Goal: Communication & Community: Answer question/provide support

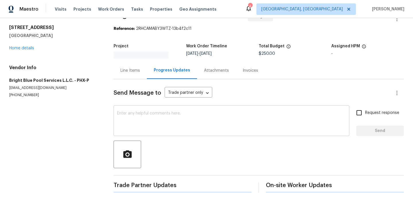
scroll to position [38, 0]
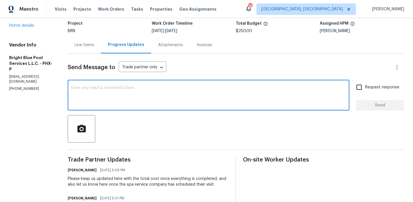
click at [102, 87] on textarea at bounding box center [208, 96] width 275 height 20
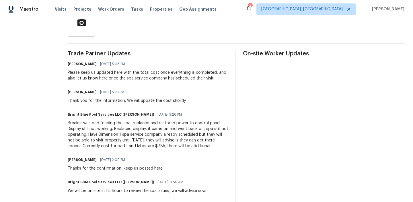
scroll to position [148, 0]
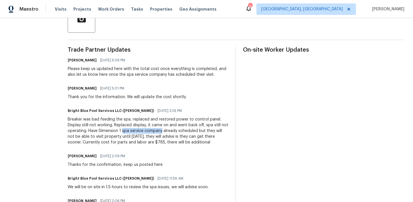
drag, startPoint x: 120, startPoint y: 131, endPoint x: 158, endPoint y: 131, distance: 38.7
click at [158, 131] on div "Breaker was bad feeding the spa, replaced and restored power to control panel. …" at bounding box center [148, 130] width 161 height 29
copy div "spa service company"
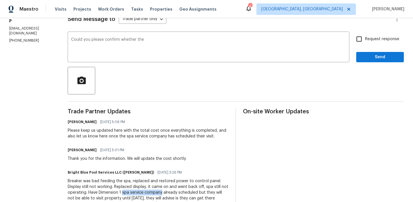
scroll to position [43, 0]
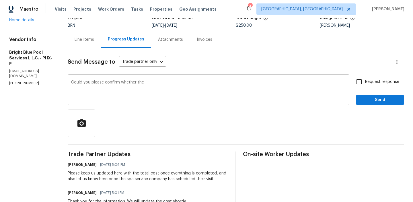
click at [159, 78] on div "Could you please confirm whether the x ​" at bounding box center [208, 90] width 281 height 29
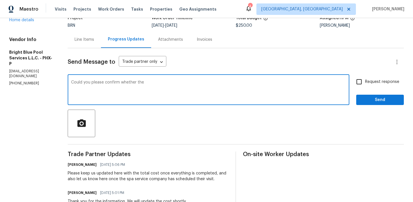
paste textarea "spa service company"
type textarea "Could you please confirm whether the spa service company has scheduled for Mond…"
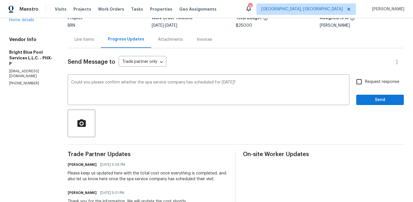
click at [362, 81] on input "Request response" at bounding box center [359, 82] width 12 height 12
checkbox input "true"
click at [362, 103] on span "Send" at bounding box center [380, 99] width 38 height 7
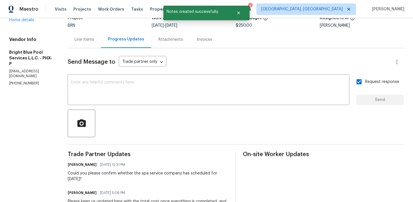
click at [24, 85] on p "(602) 538-7338" at bounding box center [31, 83] width 45 height 5
copy p "(602) 538-7338"
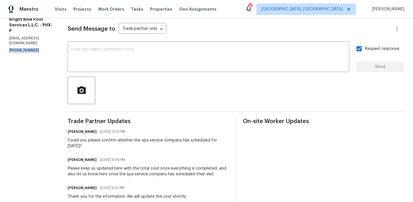
scroll to position [89, 0]
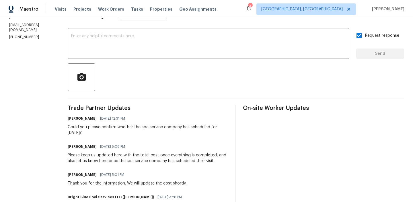
click at [84, 122] on div "Ananthi Mahendran 08/15/2025 12:31 PM" at bounding box center [148, 118] width 161 height 8
click at [82, 124] on div "Ananthi Mahendran 08/15/2025 12:31 PM Could you please confirm whether the spa …" at bounding box center [148, 124] width 161 height 21
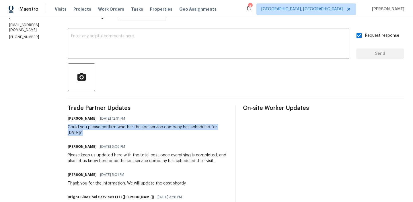
click at [82, 124] on div "Ananthi Mahendran 08/15/2025 12:31 PM Could you please confirm whether the spa …" at bounding box center [148, 124] width 161 height 21
copy div "Could you please confirm whether the spa service company has scheduled for Mond…"
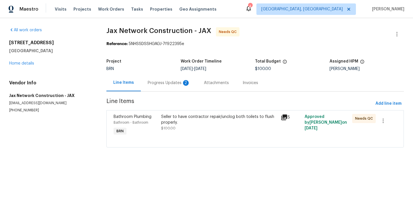
click at [162, 80] on div "Progress Updates 2" at bounding box center [169, 83] width 42 height 6
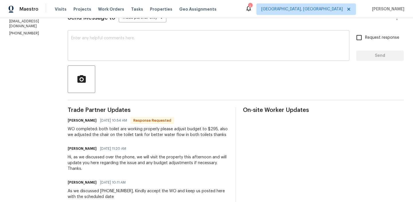
scroll to position [92, 0]
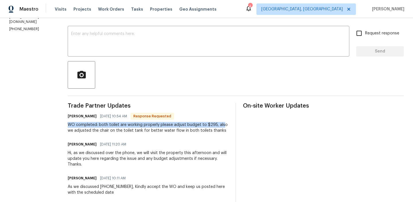
drag, startPoint x: 71, startPoint y: 123, endPoint x: 227, endPoint y: 125, distance: 156.8
click at [227, 125] on div "All work orders 287 Buck Run Way Saint Augustine, FL 32092 Home details Vendor …" at bounding box center [206, 91] width 413 height 330
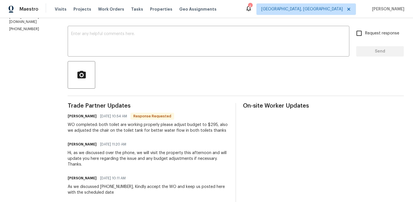
click at [165, 123] on div "WO completed: both toilet are working properly please adjust budget to $295, al…" at bounding box center [148, 127] width 161 height 11
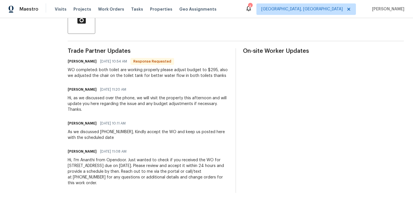
scroll to position [0, 0]
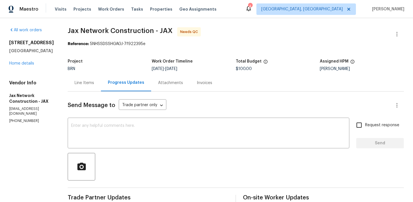
click at [91, 82] on div "Line Items" at bounding box center [84, 83] width 19 height 6
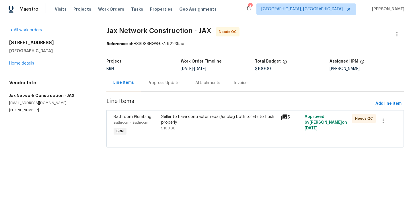
click at [169, 137] on div at bounding box center [255, 140] width 283 height 7
click at [172, 123] on div "Seller to have contractor repair/unclog both toilets to flush properly." at bounding box center [219, 119] width 116 height 11
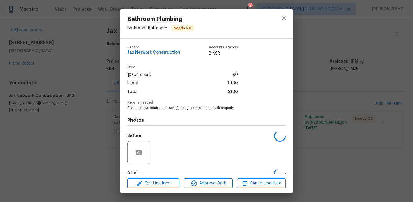
scroll to position [34, 0]
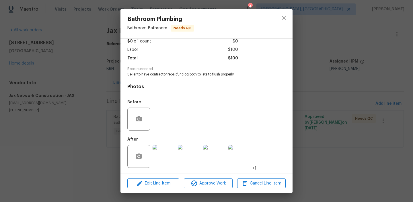
click at [160, 150] on img at bounding box center [163, 156] width 23 height 23
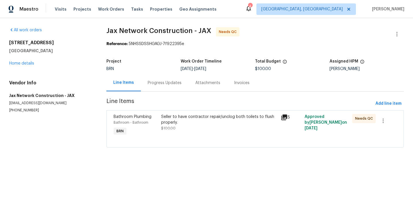
click at [168, 118] on div "Seller to have contractor repair/unclog both toilets to flush properly." at bounding box center [219, 119] width 116 height 11
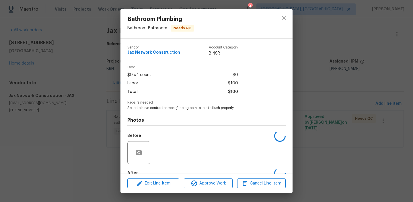
scroll to position [34, 0]
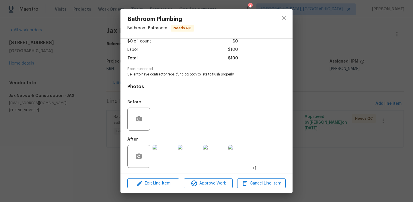
click at [161, 151] on img at bounding box center [163, 156] width 23 height 23
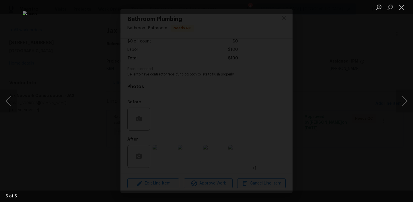
click at [46, 111] on div "Lightbox" at bounding box center [206, 101] width 413 height 202
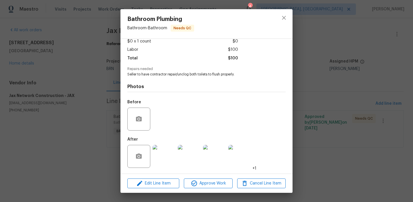
click at [66, 106] on div "Bathroom Plumbing Bathroom - Bathroom Needs QC Vendor Jax Network Construction …" at bounding box center [206, 101] width 413 height 202
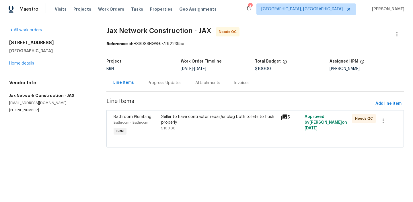
click at [146, 97] on section "Jax Network Construction - JAX Needs QC Reference: 5NHSSDSSHGAGJ-7f922395e Proj…" at bounding box center [254, 90] width 297 height 127
click at [150, 86] on div "Progress Updates" at bounding box center [165, 82] width 48 height 17
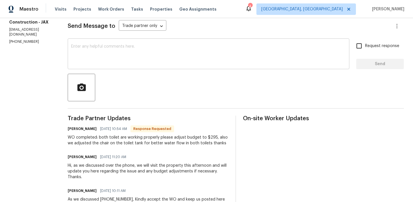
scroll to position [53, 0]
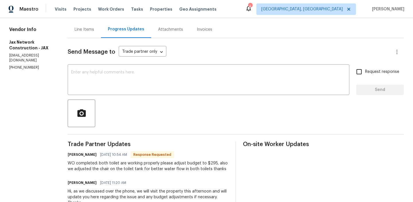
click at [92, 32] on div "Line Items" at bounding box center [84, 30] width 19 height 6
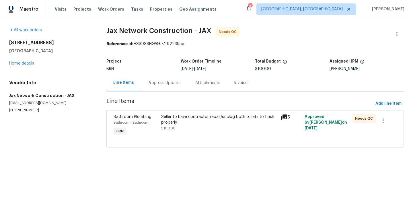
click at [179, 123] on div "Seller to have contractor repair/unclog both toilets to flush properly." at bounding box center [219, 119] width 116 height 11
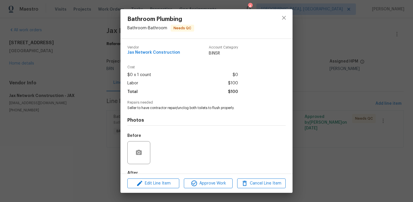
scroll to position [34, 0]
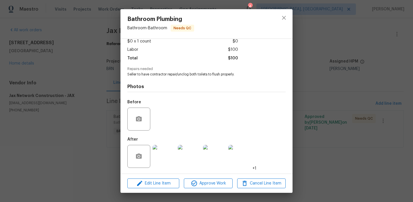
click at [162, 160] on img at bounding box center [163, 156] width 23 height 23
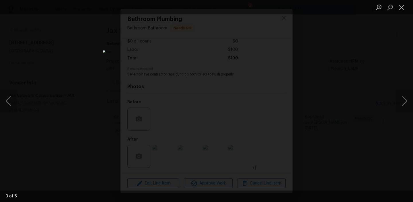
click at [22, 102] on div "Lightbox" at bounding box center [206, 101] width 413 height 202
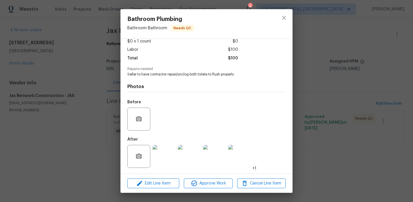
click at [37, 88] on div "Bathroom Plumbing Bathroom - Bathroom Needs QC Vendor Jax Network Construction …" at bounding box center [206, 101] width 413 height 202
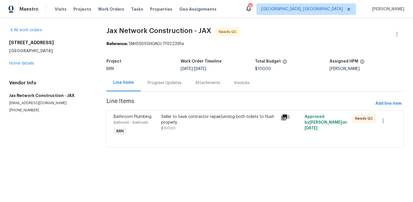
click at [155, 77] on div "Progress Updates" at bounding box center [165, 82] width 48 height 17
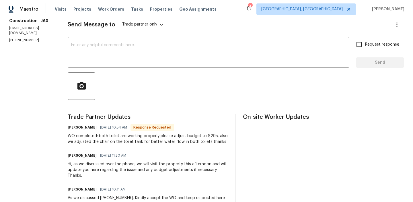
scroll to position [87, 0]
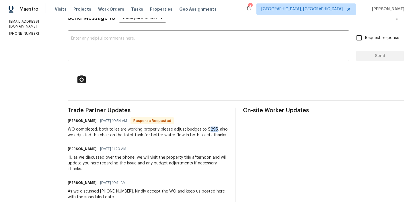
drag, startPoint x: 219, startPoint y: 128, endPoint x: 213, endPoint y: 129, distance: 6.0
click at [213, 129] on div "WO completed: both toilet are working properly please adjust budget to $295, al…" at bounding box center [148, 131] width 161 height 11
copy div "295"
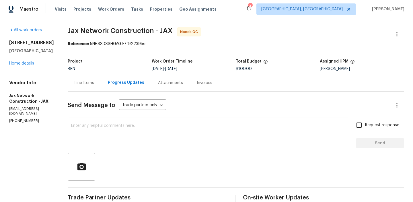
click at [87, 78] on div "Line Items" at bounding box center [84, 82] width 33 height 17
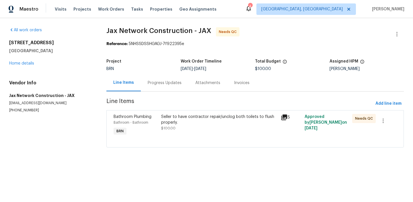
click at [181, 128] on div "Seller to have contractor repair/unclog both toilets to flush properly. $100.00" at bounding box center [219, 122] width 116 height 17
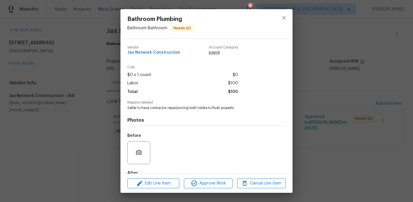
scroll to position [34, 0]
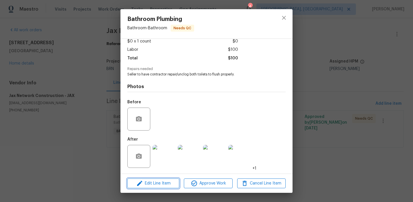
click at [154, 181] on span "Edit Line Item" at bounding box center [153, 183] width 48 height 7
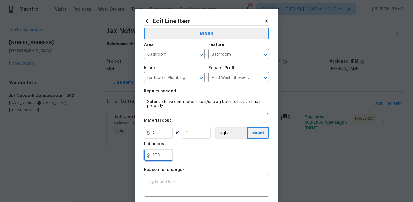
click at [167, 156] on input "100" at bounding box center [158, 154] width 29 height 11
type input "1"
paste input "295"
type input "295"
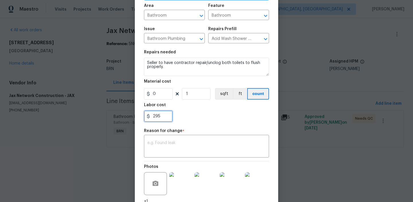
scroll to position [87, 0]
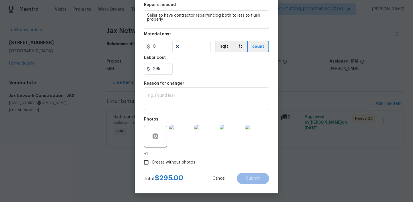
click at [168, 101] on textarea at bounding box center [206, 99] width 118 height 12
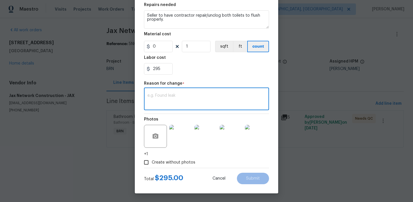
paste textarea "(AM) Updated per vendors final cost."
type textarea "(AM) Updated per vendors final cost."
click at [256, 179] on span "Submit" at bounding box center [253, 178] width 14 height 4
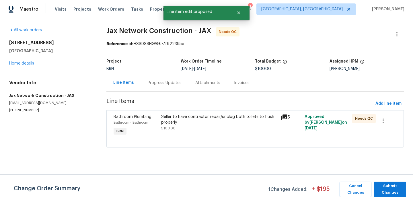
scroll to position [0, 0]
click at [385, 193] on span "Submit Changes" at bounding box center [389, 189] width 27 height 13
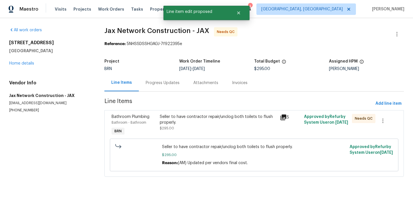
click at [161, 79] on div "Progress Updates" at bounding box center [163, 82] width 48 height 17
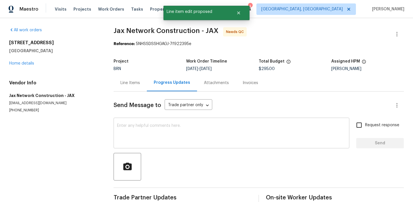
scroll to position [38, 0]
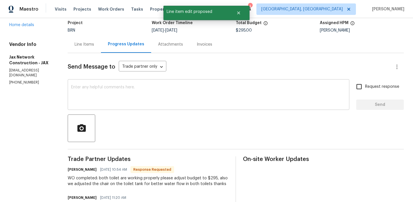
click at [125, 87] on textarea at bounding box center [208, 95] width 275 height 20
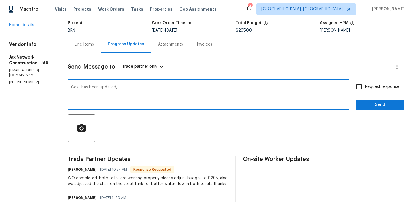
paste textarea "WO is approved, Please upload the invoice under the invoice section.Thanks"
click at [189, 87] on textarea "Cost has been updated, WO is approved, Please upload the invoice under the invo…" at bounding box center [208, 95] width 275 height 20
type textarea "Cost has been updated, WO is approved, Please upload the detailed invoice under…"
click at [362, 83] on input "Request response" at bounding box center [359, 87] width 12 height 12
checkbox input "true"
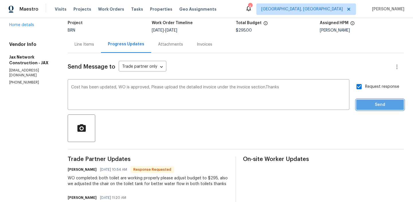
click at [362, 103] on span "Send" at bounding box center [380, 104] width 38 height 7
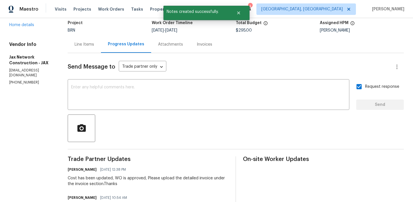
click at [93, 47] on div "Line Items" at bounding box center [84, 45] width 19 height 6
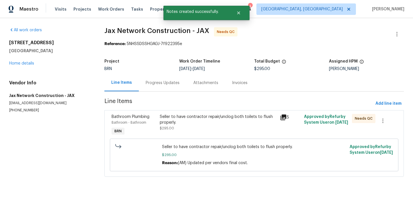
click at [195, 106] on span "Line Items" at bounding box center [238, 103] width 269 height 11
click at [181, 121] on div "Seller to have contractor repair/unclog both toilets to flush properly." at bounding box center [218, 119] width 117 height 11
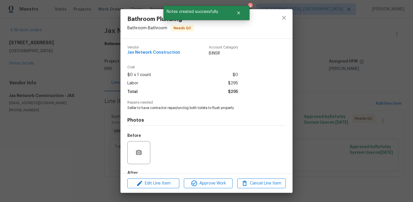
scroll to position [34, 0]
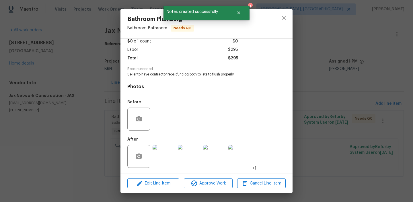
click at [201, 177] on div "Edit Line Item Approve Work Cancel Line Item" at bounding box center [206, 183] width 172 height 19
click at [193, 186] on icon "button" at bounding box center [194, 183] width 7 height 7
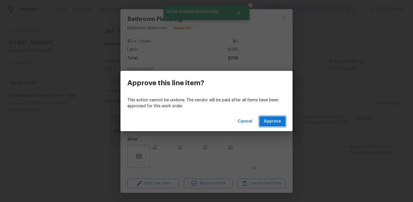
click at [272, 116] on button "Approve" at bounding box center [272, 121] width 26 height 11
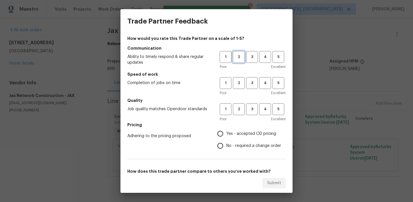
click at [234, 59] on span "2" at bounding box center [238, 57] width 11 height 7
click at [234, 84] on span "2" at bounding box center [238, 83] width 11 height 7
click at [237, 107] on span "2" at bounding box center [238, 109] width 11 height 7
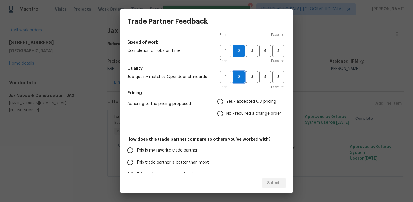
scroll to position [37, 0]
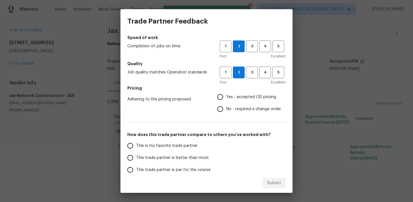
click at [222, 105] on input "No - required a change order" at bounding box center [220, 109] width 12 height 12
radio input "true"
click at [150, 164] on label "This trade partner is par for the course" at bounding box center [169, 170] width 91 height 12
click at [136, 164] on input "This trade partner is par for the course" at bounding box center [130, 170] width 12 height 12
radio input "false"
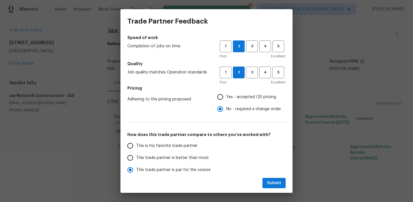
scroll to position [39, 0]
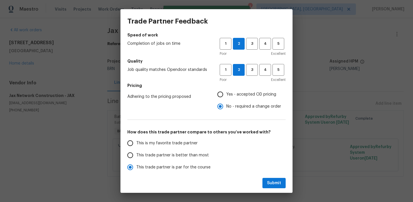
click at [154, 158] on label "This trade partner is better than most" at bounding box center [169, 155] width 91 height 12
click at [136, 158] on input "This trade partner is better than most" at bounding box center [130, 155] width 12 height 12
click at [271, 183] on span "Submit" at bounding box center [274, 182] width 14 height 7
radio input "true"
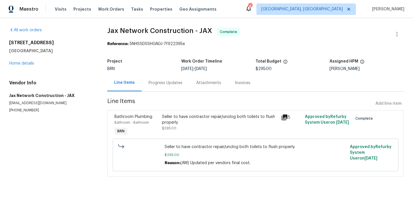
click at [195, 132] on div "Seller to have contractor repair/unclog both toilets to flush properly. $295.00" at bounding box center [219, 125] width 119 height 26
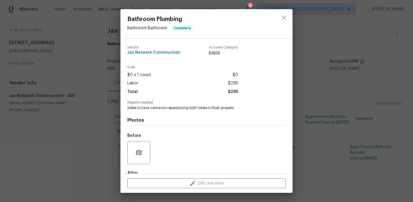
click at [173, 108] on span "Seller to have contractor repair/unclog both toilets to flush properly." at bounding box center [198, 107] width 142 height 5
copy span "Seller to have contractor repair/unclog both toilets to flush properly."
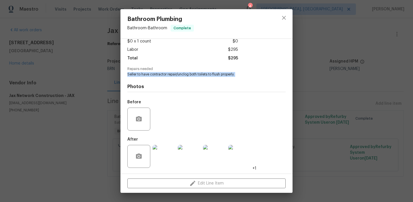
click at [163, 154] on img at bounding box center [163, 156] width 23 height 23
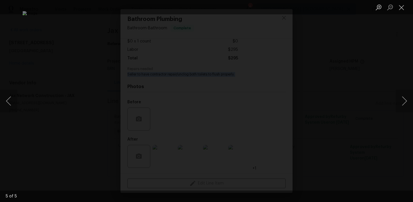
click at [47, 71] on div "Lightbox" at bounding box center [206, 101] width 413 height 202
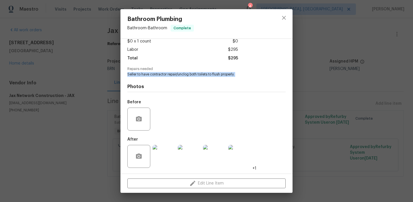
click at [47, 71] on div "Bathroom Plumbing Bathroom - Bathroom Complete Vendor Jax Network Construction …" at bounding box center [206, 101] width 413 height 202
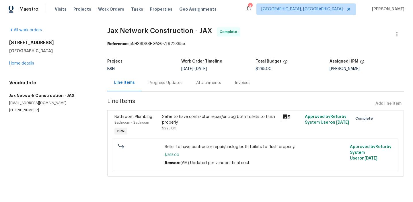
click at [241, 84] on div "Invoices" at bounding box center [242, 83] width 15 height 6
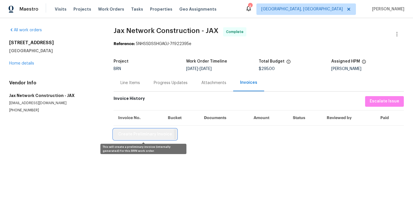
click at [126, 136] on span "Create Preliminary Invoice" at bounding box center [145, 134] width 54 height 7
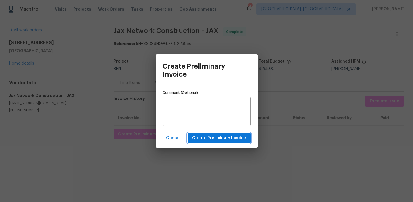
click at [201, 139] on span "Create Preliminary Invoice" at bounding box center [219, 137] width 54 height 7
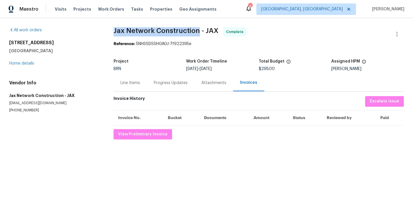
drag, startPoint x: 108, startPoint y: 28, endPoint x: 197, endPoint y: 30, distance: 89.4
click at [197, 30] on div "All work orders 287 Buck Run Way Saint Augustine, FL 32092 Home details Vendor …" at bounding box center [206, 83] width 413 height 130
copy span "Jax Network Construction"
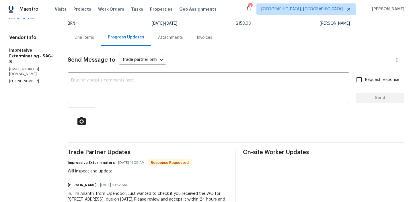
scroll to position [79, 0]
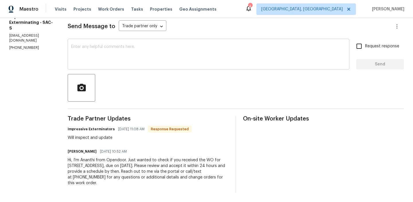
click at [105, 63] on textarea at bounding box center [208, 55] width 275 height 20
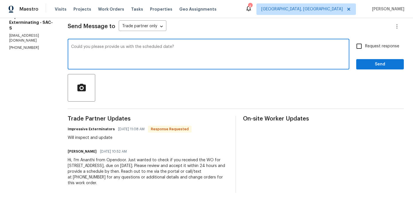
type textarea "Could you please provide us with the scheduled date?"
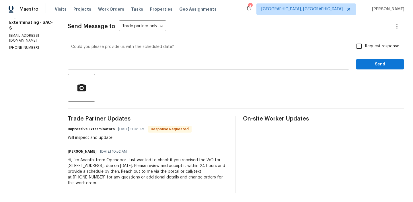
click at [375, 50] on label "Request response" at bounding box center [376, 46] width 46 height 12
click at [365, 50] on input "Request response" at bounding box center [359, 46] width 12 height 12
checkbox input "true"
click at [367, 63] on span "Send" at bounding box center [380, 64] width 38 height 7
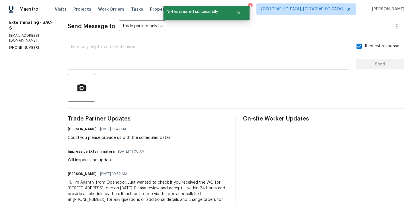
click at [27, 45] on p "(909) 568-4314" at bounding box center [31, 47] width 45 height 5
copy p "(909) 568-4314"
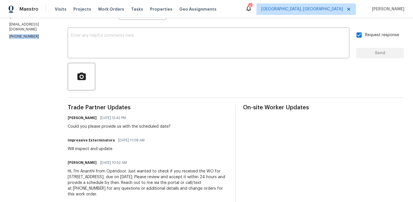
scroll to position [93, 0]
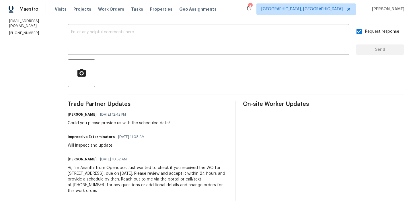
click at [95, 120] on div "Ananthi Mahendran 08/15/2025 12:42 PM Could you please provide us with the sche…" at bounding box center [119, 117] width 103 height 15
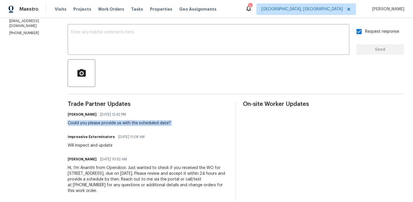
click at [95, 120] on div "Ananthi Mahendran 08/15/2025 12:42 PM Could you please provide us with the sche…" at bounding box center [119, 117] width 103 height 15
copy div "Could you please provide us with the scheduled date?"
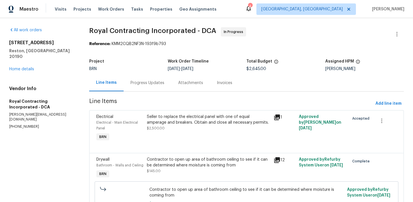
click at [145, 83] on div "Progress Updates" at bounding box center [147, 83] width 34 height 6
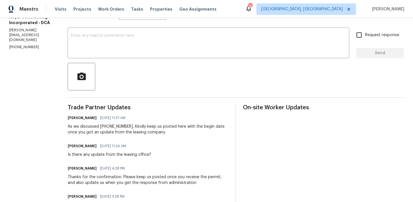
scroll to position [87, 0]
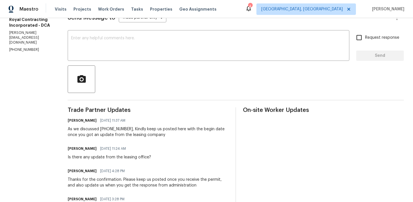
click at [15, 47] on p "[PHONE_NUMBER]" at bounding box center [31, 49] width 45 height 5
copy p "[PHONE_NUMBER]"
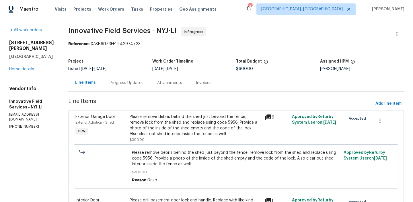
click at [128, 85] on div "Progress Updates" at bounding box center [126, 83] width 34 height 6
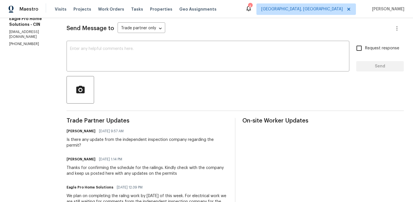
scroll to position [82, 0]
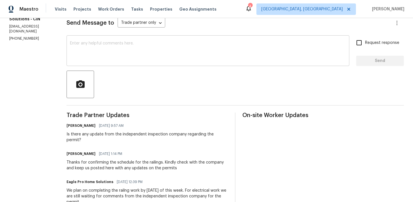
click at [108, 62] on div "x ​" at bounding box center [207, 51] width 283 height 29
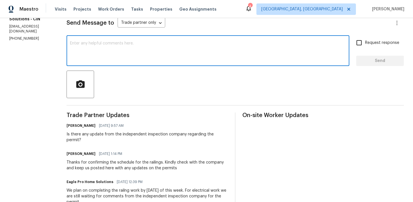
click at [47, 25] on p "rehab@eagleprohomesolutions.com" at bounding box center [31, 29] width 44 height 10
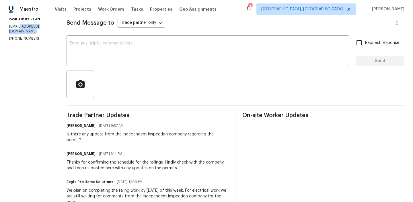
click at [47, 25] on p "rehab@eagleprohomesolutions.com" at bounding box center [31, 29] width 44 height 10
copy p "rehab@eagleprohomesolutions.com"
click at [23, 36] on p "(614) 696-5556" at bounding box center [31, 38] width 44 height 5
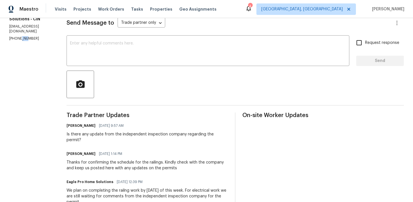
click at [23, 36] on p "(614) 696-5556" at bounding box center [31, 38] width 44 height 5
copy p "(614) 696-5556"
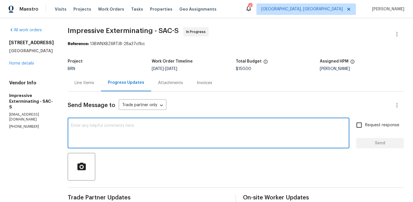
click at [132, 134] on textarea at bounding box center [208, 134] width 275 height 20
click at [28, 124] on p "(909) 568-4314" at bounding box center [31, 126] width 45 height 5
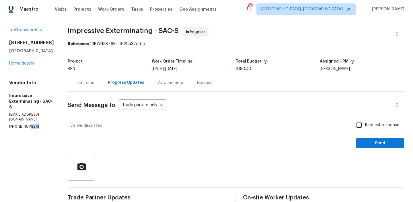
click at [28, 124] on p "(909) 568-4314" at bounding box center [31, 126] width 45 height 5
copy p "(909) 568-4314"
click at [115, 130] on textarea "As we discussed" at bounding box center [208, 134] width 275 height 20
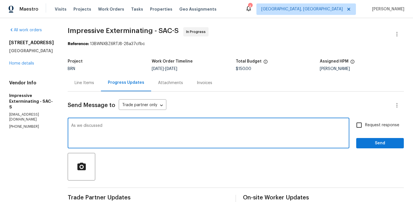
paste textarea "(909) 568-4314"
type textarea "As we discussed (909) 568-4314, Kindly ensure to keep us posted here with the r…"
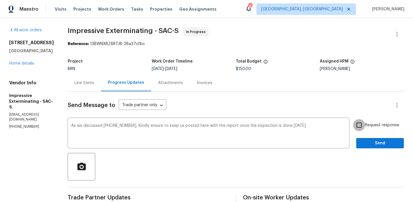
click at [364, 126] on input "Request response" at bounding box center [359, 125] width 12 height 12
checkbox input "true"
click at [365, 145] on span "Send" at bounding box center [380, 143] width 38 height 7
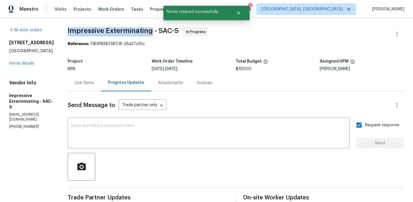
drag, startPoint x: 71, startPoint y: 28, endPoint x: 155, endPoint y: 31, distance: 83.7
click at [155, 31] on span "Impressive Exterminating - SAC-S" at bounding box center [123, 30] width 111 height 7
copy span "Impressive Exterminating"
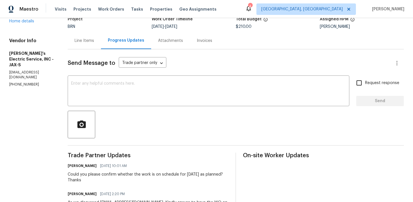
scroll to position [43, 0]
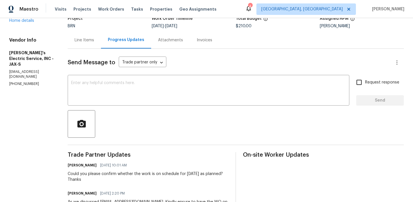
click at [24, 81] on p "[PHONE_NUMBER]" at bounding box center [31, 83] width 45 height 5
click at [24, 81] on p "(904) 874-6702" at bounding box center [31, 83] width 45 height 5
copy p "(904) 874-6702"
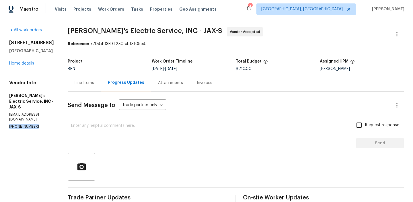
scroll to position [34, 0]
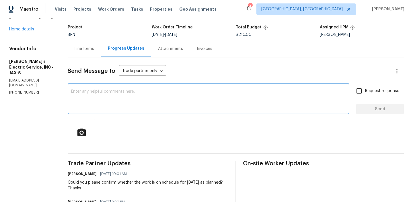
click at [103, 97] on textarea at bounding box center [208, 99] width 275 height 20
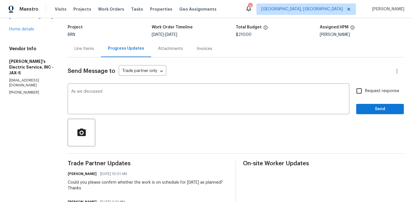
click at [17, 90] on p "(904) 874-6702" at bounding box center [31, 92] width 45 height 5
copy p "(904) 874-6702"
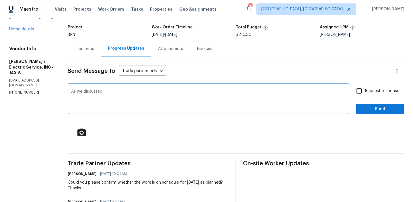
click at [115, 95] on textarea "As we discussed" at bounding box center [208, 99] width 275 height 20
paste textarea "(904) 874-6702"
click at [172, 92] on textarea "As we discussed (904) 874-6702, Once the work is done at the property keep us p…" at bounding box center [208, 99] width 275 height 20
drag, startPoint x: 185, startPoint y: 94, endPoint x: 210, endPoint y: 93, distance: 24.1
click at [209, 93] on textarea "As we discussed (904) 874-6702, Once the work is done today at the property kee…" at bounding box center [208, 99] width 275 height 20
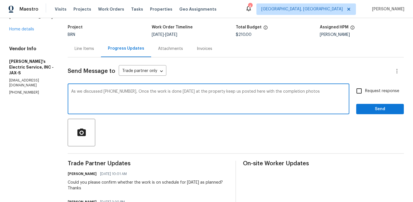
click at [214, 93] on textarea "As we discussed (904) 874-6702, Once the work is done today at the property kee…" at bounding box center [208, 99] width 275 height 20
drag, startPoint x: 214, startPoint y: 93, endPoint x: 184, endPoint y: 91, distance: 29.9
click at [184, 91] on textarea "As we discussed (904) 874-6702, Once the work is done today at the property kee…" at bounding box center [208, 99] width 275 height 20
type textarea "As we discussed (904) 874-6702, Once the work is done today keep us posted here…"
click at [367, 90] on span "Request response" at bounding box center [382, 91] width 34 height 6
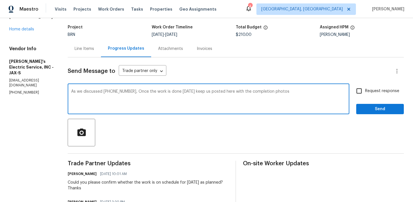
click at [365, 90] on input "Request response" at bounding box center [359, 91] width 12 height 12
checkbox input "true"
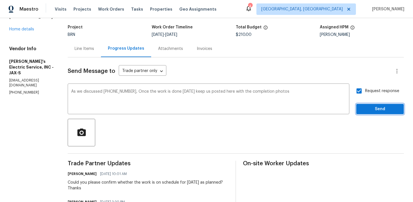
click at [365, 110] on span "Send" at bounding box center [380, 108] width 38 height 7
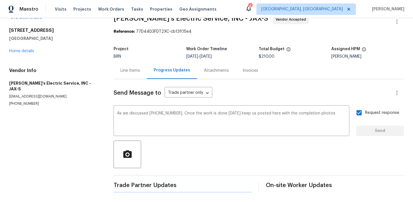
scroll to position [0, 0]
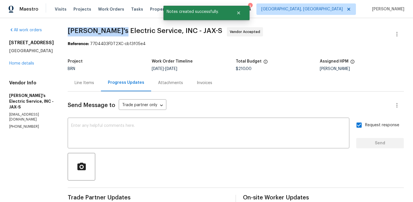
drag, startPoint x: 65, startPoint y: 31, endPoint x: 110, endPoint y: 32, distance: 44.7
click at [109, 32] on span "Jack's Electric Service, INC - JAX-S" at bounding box center [145, 30] width 154 height 7
copy span "Jack's Electric"
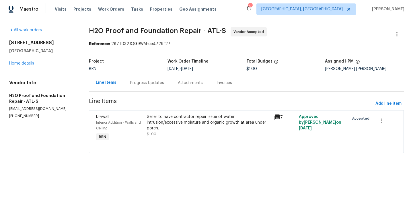
click at [134, 87] on div "Progress Updates" at bounding box center [147, 82] width 48 height 17
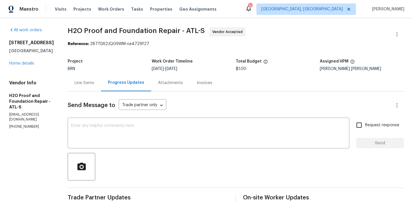
click at [87, 86] on div "Line Items" at bounding box center [84, 82] width 33 height 17
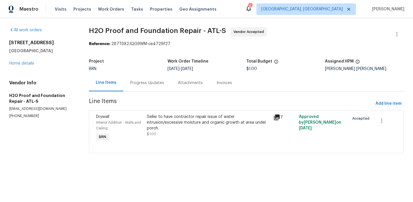
click at [154, 132] on div "Seller to have contractor repair issue of water intrusion/excessive moisture an…" at bounding box center [208, 128] width 127 height 32
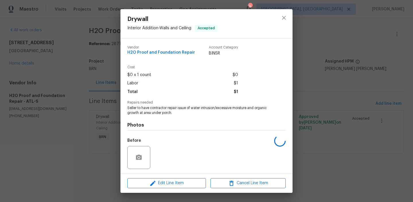
scroll to position [38, 0]
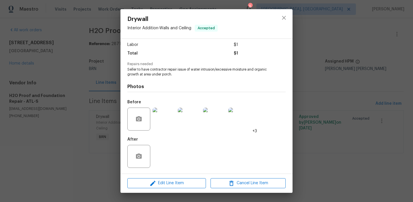
click at [163, 112] on img at bounding box center [163, 118] width 23 height 23
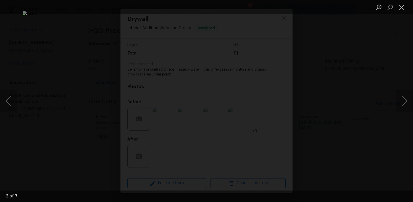
click at [72, 62] on div "Lightbox" at bounding box center [206, 101] width 413 height 202
click at [61, 67] on div "Lightbox" at bounding box center [206, 101] width 413 height 202
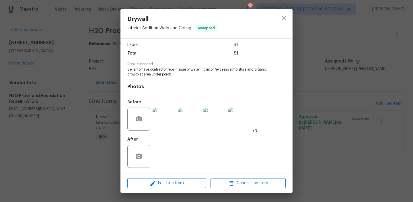
click at [76, 70] on div "Drywall Interior Addition - Walls and Ceiling Accepted Vendor H2O Proof and Fou…" at bounding box center [206, 101] width 413 height 202
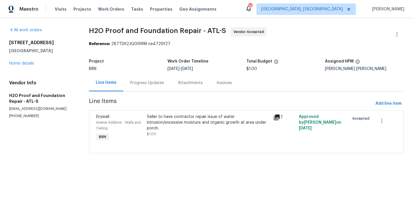
click at [139, 85] on div "Progress Updates" at bounding box center [147, 83] width 34 height 6
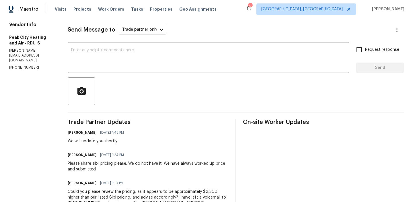
scroll to position [76, 0]
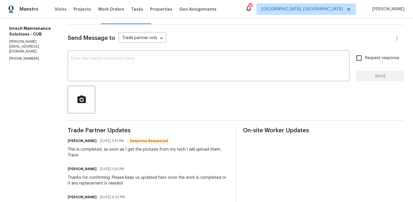
scroll to position [67, 0]
click at [111, 67] on textarea at bounding box center [208, 66] width 275 height 20
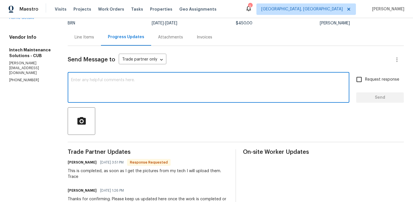
scroll to position [19, 0]
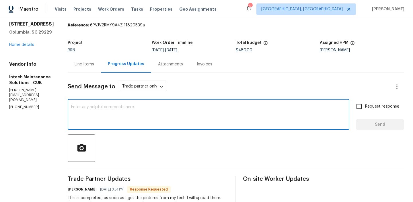
click at [34, 67] on div "Vendor Info Intech Maintenance Solutions - CUB ellen@intechms.com (803) 399-8035" at bounding box center [31, 85] width 45 height 48
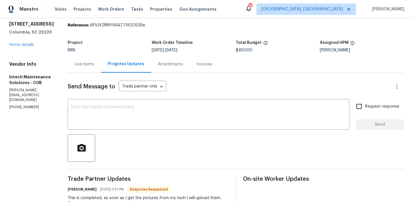
click at [60, 67] on div "All work orders 8 Brushwood Ct Columbia, SC 29229 Home details Vendor Info Inte…" at bounding box center [206, 200] width 413 height 403
click at [78, 66] on div "Line Items" at bounding box center [84, 64] width 19 height 6
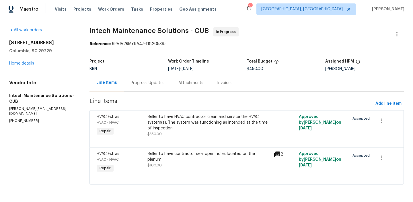
click at [186, 120] on div "Seller to have HVAC contractor clean and service the HVAC system(s). The system…" at bounding box center [208, 122] width 123 height 17
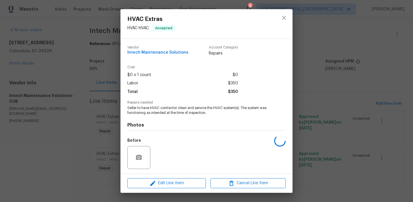
scroll to position [38, 0]
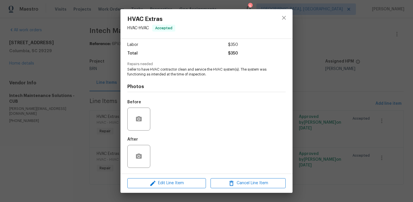
click at [75, 118] on div "HVAC Extras HVAC - HVAC Accepted Vendor Intech Maintenance Solutions Account Ca…" at bounding box center [206, 101] width 413 height 202
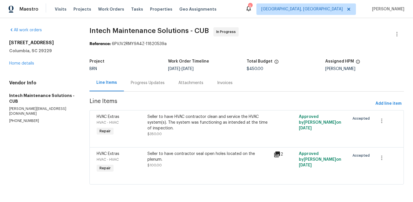
click at [188, 163] on div "Seller to have contractor seal open holes located on the plenum. $100.00" at bounding box center [209, 162] width 126 height 26
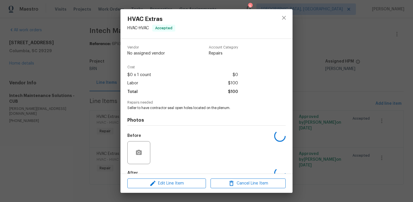
scroll to position [34, 0]
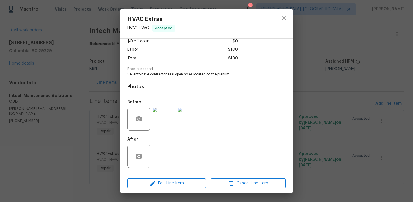
click at [71, 118] on div "HVAC Extras HVAC - HVAC Accepted Vendor Intech Maintenance Solutions Account Ca…" at bounding box center [206, 101] width 413 height 202
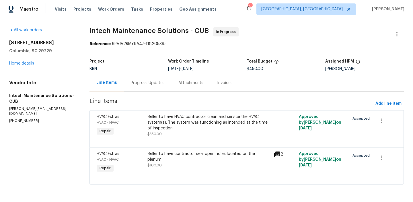
click at [144, 85] on div "Progress Updates" at bounding box center [148, 83] width 34 height 6
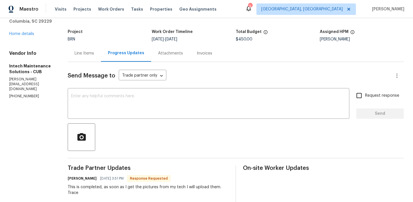
scroll to position [35, 0]
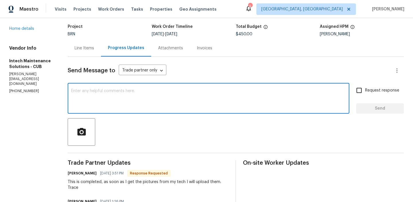
click at [105, 100] on textarea at bounding box center [208, 99] width 275 height 20
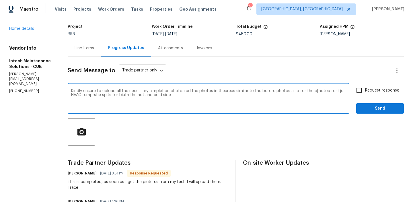
type textarea "Kindly ensure to upload all the necessary cimpletion photoa ad the photos in th…"
click at [98, 95] on textarea "Kindly ensure to upload all the necessary cimpletion photoa ad the photos in th…" at bounding box center [208, 99] width 275 height 20
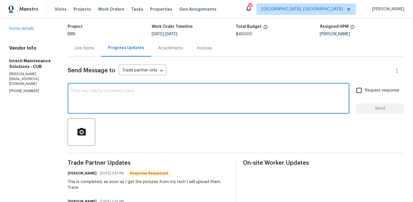
paste textarea "Kindly ensure that all necessary completion photos are uploaded, including imag…"
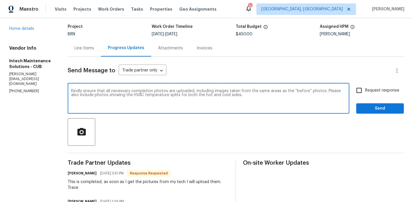
type textarea "Kindly ensure that all necessary completion photos are uploaded, including imag…"
click at [359, 94] on input "Request response" at bounding box center [359, 90] width 12 height 12
checkbox input "true"
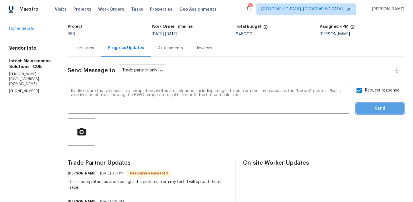
click at [366, 105] on span "Send" at bounding box center [380, 108] width 38 height 7
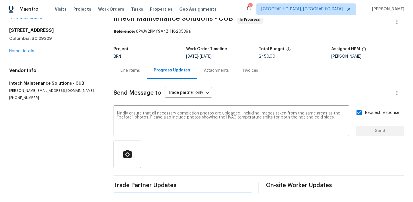
scroll to position [0, 0]
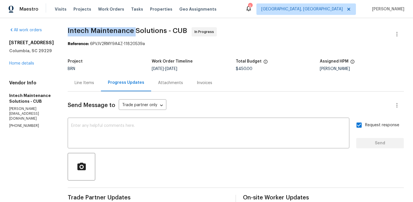
drag, startPoint x: 64, startPoint y: 34, endPoint x: 133, endPoint y: 34, distance: 68.8
copy span "Intech Maintenance"
click at [12, 123] on p "(803) 399-8035" at bounding box center [31, 125] width 45 height 5
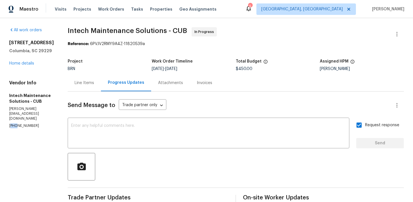
click at [12, 123] on p "(803) 399-8035" at bounding box center [31, 125] width 45 height 5
copy p "803"
click at [12, 123] on p "(803) 399-8035" at bounding box center [31, 125] width 45 height 5
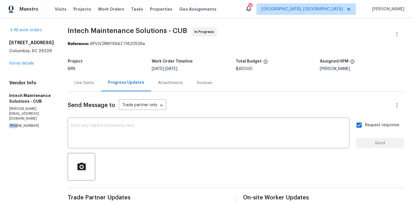
copy p "803"
click at [31, 123] on p "(803) 399-8035" at bounding box center [31, 125] width 45 height 5
copy p "(803) 399-8035"
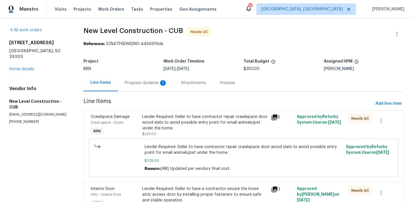
click at [167, 126] on div "Lender Required: Seller to have contractor repair crawlspace door wood slats to…" at bounding box center [205, 122] width 126 height 17
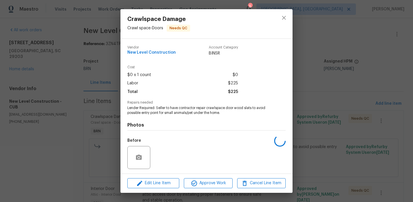
scroll to position [38, 0]
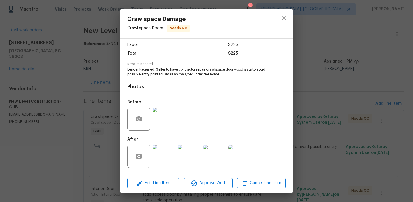
click at [174, 155] on img at bounding box center [163, 156] width 23 height 23
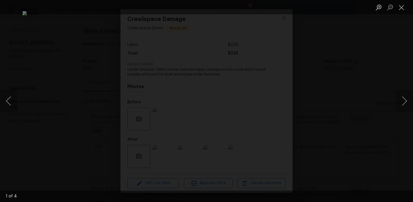
click at [45, 127] on div "Lightbox" at bounding box center [206, 101] width 413 height 202
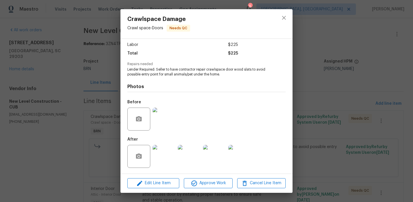
click at [58, 111] on div "Crawlspace Damage Crawl space - Doors Needs QC Vendor New Level Construction Ac…" at bounding box center [206, 101] width 413 height 202
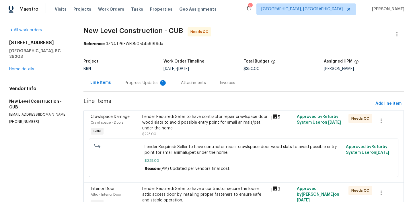
scroll to position [71, 0]
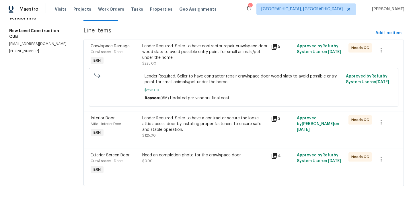
click at [155, 158] on div "Need an completion photo for the crawlspace door $0.00" at bounding box center [205, 157] width 126 height 11
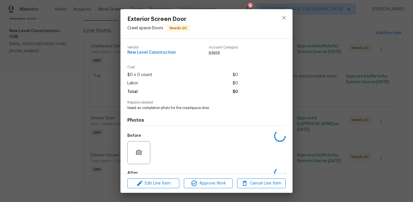
scroll to position [34, 0]
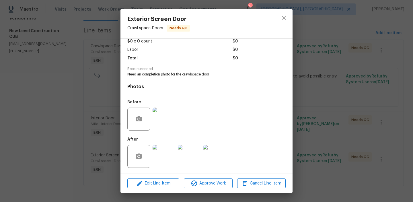
click at [162, 156] on img at bounding box center [163, 156] width 23 height 23
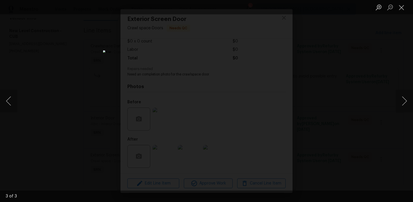
click at [67, 105] on div "Lightbox" at bounding box center [206, 101] width 413 height 202
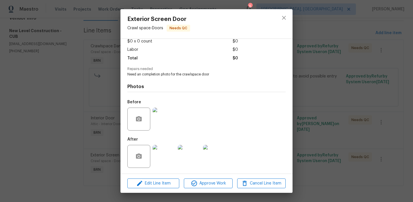
click at [80, 93] on div "Exterior Screen Door Crawl space - Doors Needs QC Vendor New Level Construction…" at bounding box center [206, 101] width 413 height 202
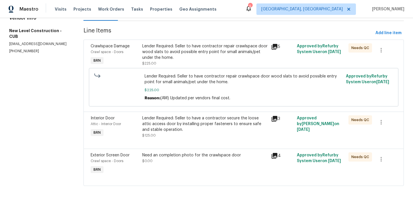
scroll to position [0, 0]
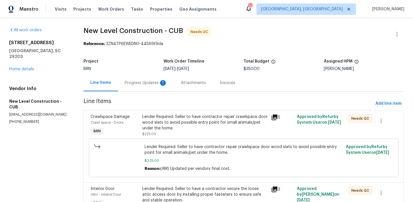
click at [142, 89] on div "Progress Updates 1" at bounding box center [146, 82] width 56 height 17
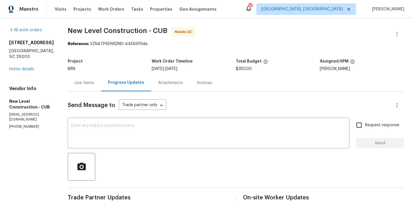
click at [99, 77] on div "Line Items" at bounding box center [84, 82] width 33 height 17
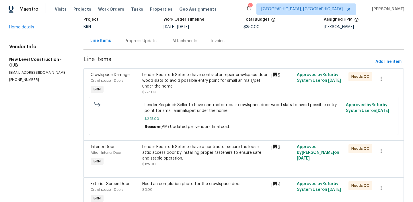
scroll to position [71, 0]
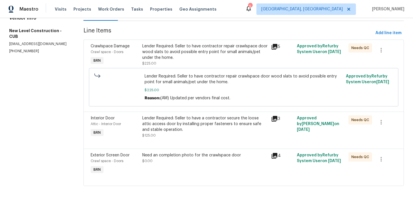
click at [161, 164] on div "Need an completion photo for the crawlspace door $0.00" at bounding box center [204, 163] width 129 height 26
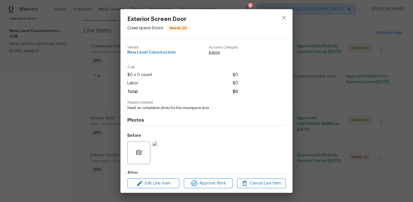
scroll to position [34, 0]
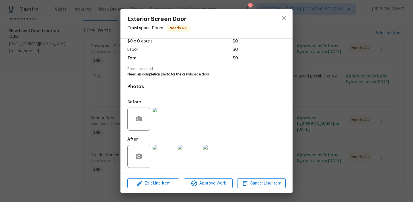
click at [160, 158] on img at bounding box center [163, 156] width 23 height 23
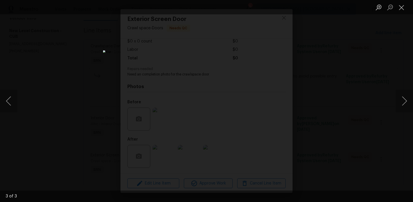
click at [44, 137] on div "Lightbox" at bounding box center [206, 101] width 413 height 202
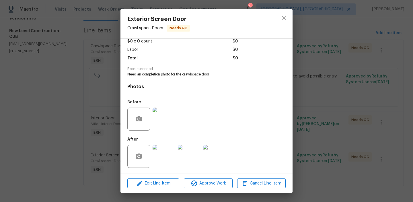
click at [66, 141] on div "Exterior Screen Door Crawl space - Doors Needs QC Vendor New Level Construction…" at bounding box center [206, 101] width 413 height 202
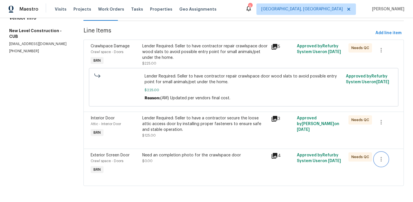
click at [383, 158] on icon "button" at bounding box center [380, 159] width 7 height 7
click at [383, 158] on li "Cancel" at bounding box center [385, 158] width 22 height 9
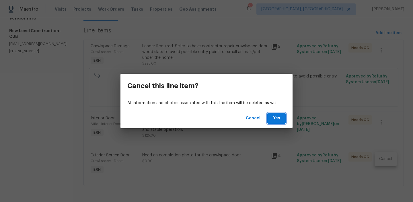
click at [277, 119] on span "Yes" at bounding box center [276, 118] width 9 height 7
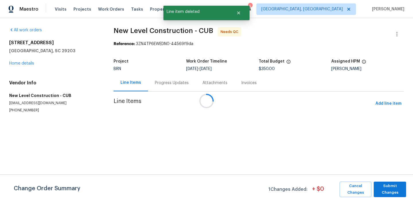
scroll to position [0, 0]
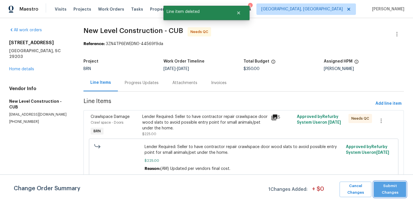
click at [381, 185] on span "Submit Changes" at bounding box center [389, 189] width 27 height 13
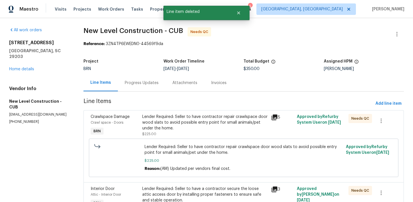
click at [169, 131] on div "Lender Required: Seller to have contractor repair crawlspace door wood slats to…" at bounding box center [205, 125] width 126 height 23
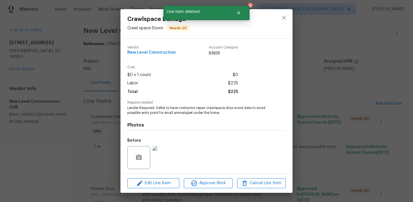
scroll to position [38, 0]
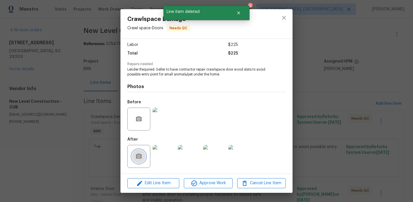
click at [136, 160] on button "button" at bounding box center [139, 156] width 14 height 14
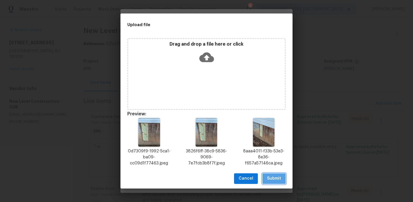
click at [268, 180] on span "Submit" at bounding box center [274, 178] width 14 height 7
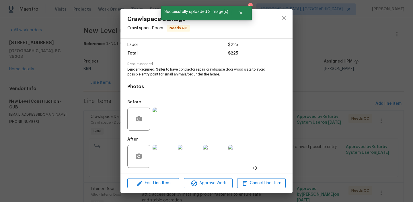
click at [162, 120] on img at bounding box center [163, 118] width 23 height 23
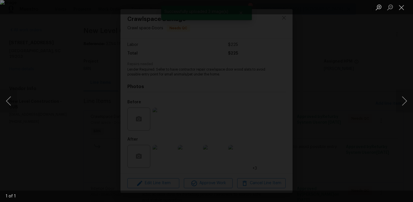
click at [47, 149] on div "Lightbox" at bounding box center [206, 101] width 413 height 202
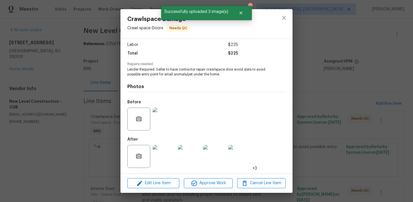
click at [161, 149] on img at bounding box center [163, 156] width 23 height 23
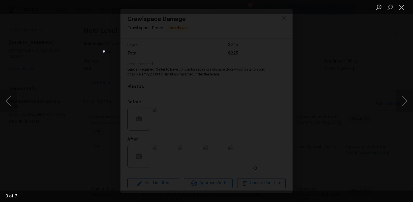
click at [76, 113] on div "Lightbox" at bounding box center [206, 101] width 413 height 202
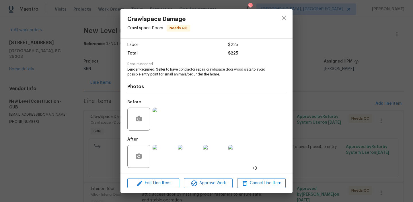
click at [88, 113] on div "Crawlspace Damage Crawl space - Doors Needs QC Vendor New Level Construction Ac…" at bounding box center [206, 101] width 413 height 202
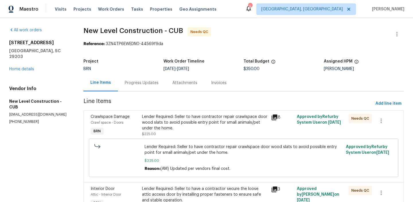
click at [163, 122] on div "Lender Required: Seller to have contractor repair crawlspace door wood slats to…" at bounding box center [205, 122] width 126 height 17
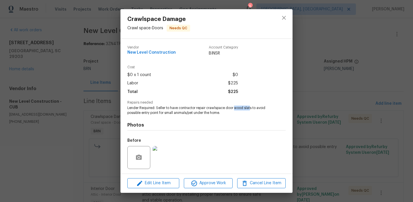
drag, startPoint x: 234, startPoint y: 108, endPoint x: 250, endPoint y: 108, distance: 16.1
click at [250, 108] on span "Lender Required: Seller to have contractor repair crawlspace door wood slats to…" at bounding box center [198, 110] width 142 height 10
copy span "wood slat"
click at [98, 82] on div "Crawlspace Damage Crawl space - Doors Needs QC Vendor New Level Construction Ac…" at bounding box center [206, 101] width 413 height 202
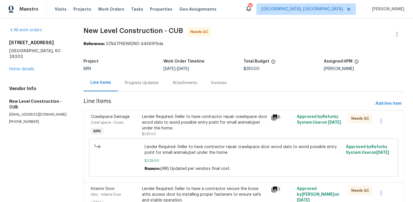
click at [146, 83] on div "Progress Updates" at bounding box center [142, 83] width 34 height 6
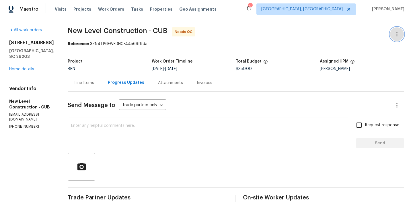
click at [397, 37] on icon "button" at bounding box center [396, 34] width 7 height 7
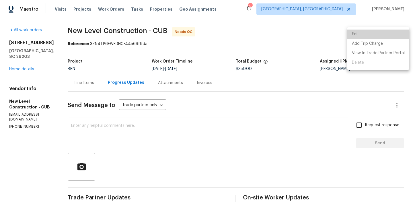
click at [369, 38] on li "Edit" at bounding box center [378, 34] width 62 height 9
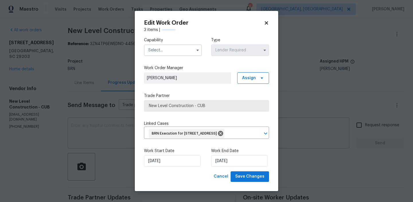
click at [187, 49] on input "text" at bounding box center [173, 49] width 58 height 11
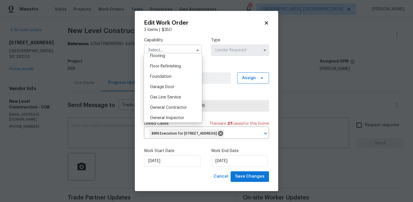
scroll to position [227, 0]
click at [178, 107] on span "General Contractor" at bounding box center [168, 107] width 37 height 4
type input "General Contractor"
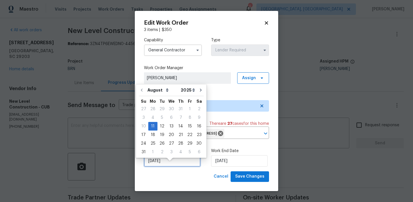
click at [165, 163] on input "11/08/2025" at bounding box center [172, 160] width 56 height 11
click at [169, 127] on div "13" at bounding box center [171, 126] width 9 height 8
type input "13/08/2025"
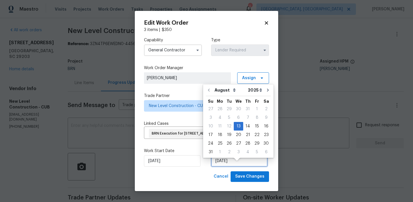
click at [226, 167] on input "13/08/2025" at bounding box center [239, 160] width 56 height 11
click at [253, 126] on div "15" at bounding box center [256, 126] width 9 height 8
type input "15/08/2025"
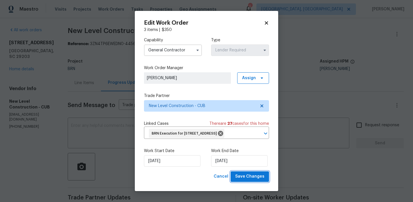
click at [245, 180] on span "Save Changes" at bounding box center [249, 176] width 29 height 7
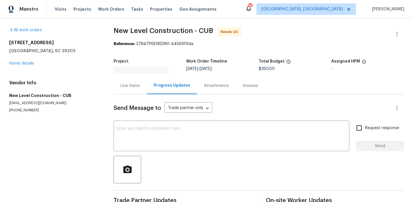
click at [100, 77] on div "All work orders [STREET_ADDRESS] Home details Vendor Info New Level Constructio…" at bounding box center [206, 117] width 413 height 199
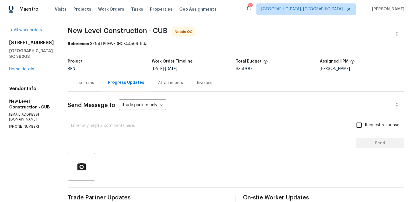
click at [101, 81] on div "Line Items" at bounding box center [84, 82] width 33 height 17
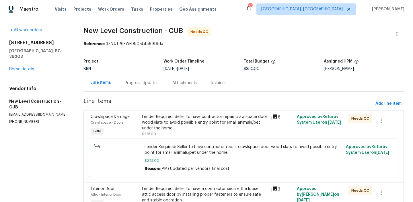
click at [179, 175] on div "Lender Required: Seller to have contractor repair crawlspace door wood slats to…" at bounding box center [243, 157] width 309 height 38
click at [179, 174] on div "Lender Required: Seller to have contractor repair crawlspace door wood slats to…" at bounding box center [243, 157] width 309 height 38
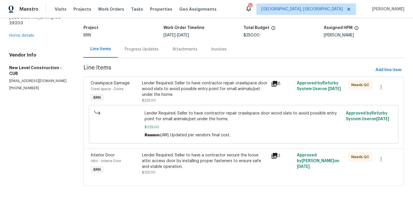
click at [196, 158] on div "Lender Required: Seller to have a contractor secure the loose attic access door…" at bounding box center [205, 160] width 126 height 17
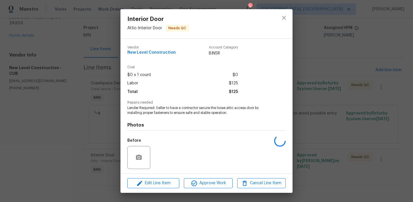
scroll to position [38, 0]
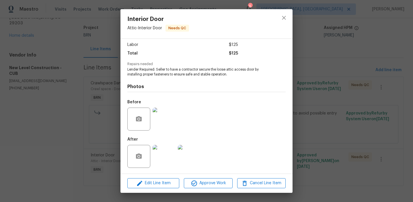
click at [162, 118] on img at bounding box center [163, 118] width 23 height 23
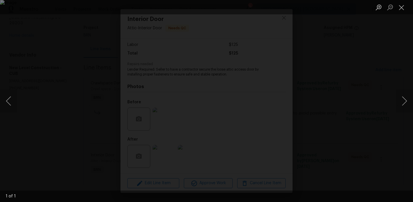
click at [118, 106] on img "Lightbox" at bounding box center [206, 101] width 413 height 202
click at [109, 69] on img "Lightbox" at bounding box center [295, 95] width 829 height 405
click at [130, 85] on img "Lightbox" at bounding box center [206, 101] width 413 height 202
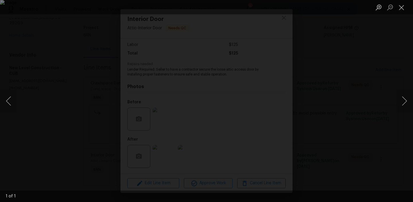
click at [130, 85] on img "Lightbox" at bounding box center [206, 101] width 413 height 202
click at [142, 99] on img "Lightbox" at bounding box center [283, 116] width 829 height 405
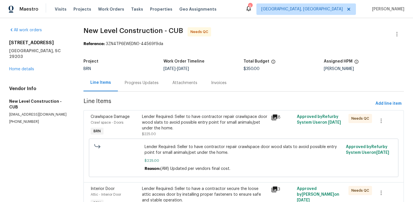
scroll to position [34, 0]
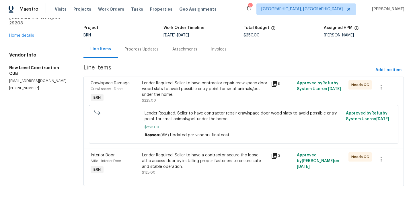
click at [163, 153] on div "Lender Required: Seller to have a contractor secure the loose attic access door…" at bounding box center [205, 160] width 126 height 17
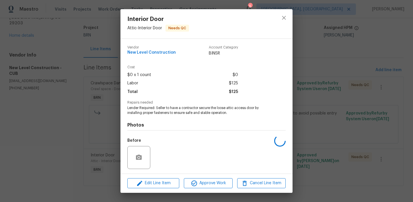
scroll to position [38, 0]
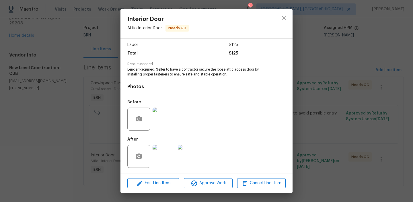
click at [160, 152] on img at bounding box center [163, 156] width 23 height 23
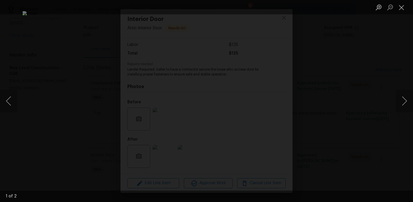
click at [228, 127] on img "Lightbox" at bounding box center [207, 101] width 368 height 180
click at [96, 50] on img "Lightbox" at bounding box center [185, 74] width 738 height 361
click at [43, 98] on div "Lightbox" at bounding box center [206, 101] width 413 height 202
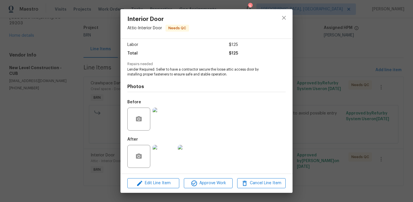
click at [33, 69] on div "Interior Door Attic - Interior Door Needs QC Vendor New Level Construction Acco…" at bounding box center [206, 101] width 413 height 202
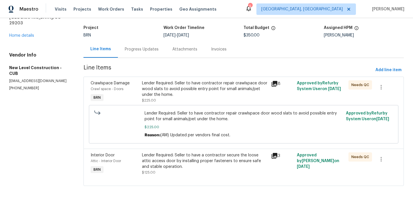
click at [66, 66] on div "Vendor Info New Level Construction - CUB staff.newlevelconstruction@gmail.com (…" at bounding box center [39, 71] width 60 height 38
click at [136, 40] on div "Project BRN Work Order Timeline 8/13/2025 - 8/15/2025 Total Budget $350.00 Assi…" at bounding box center [243, 31] width 320 height 18
click at [171, 159] on div "Lender Required: Seller to have a contractor secure the loose attic access door…" at bounding box center [205, 160] width 126 height 17
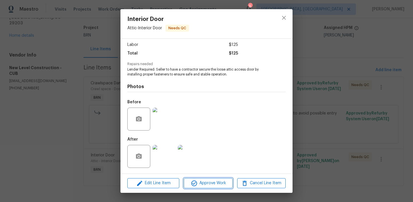
click at [199, 178] on button "Approve Work" at bounding box center [208, 183] width 48 height 10
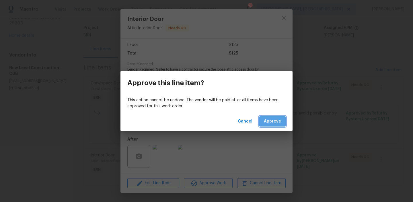
click at [272, 118] on span "Approve" at bounding box center [272, 121] width 17 height 7
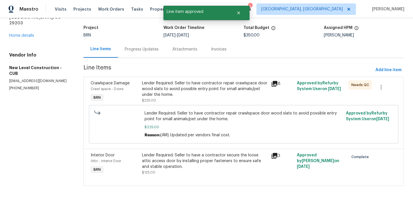
click at [174, 93] on div "Lender Required: Seller to have contractor repair crawlspace door wood slats to…" at bounding box center [205, 88] width 126 height 17
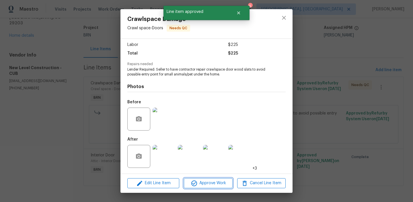
click at [203, 186] on span "Approve Work" at bounding box center [207, 182] width 45 height 7
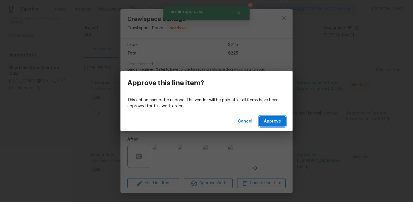
click at [264, 124] on button "Approve" at bounding box center [272, 121] width 26 height 11
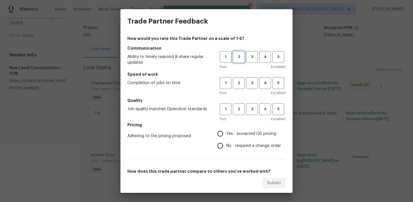
click at [236, 58] on span "2" at bounding box center [238, 57] width 11 height 7
click at [236, 79] on button "2" at bounding box center [239, 83] width 12 height 12
click at [236, 103] on button "2" at bounding box center [239, 109] width 12 height 12
click at [220, 140] on input "No - required a change order" at bounding box center [220, 146] width 12 height 12
radio input "true"
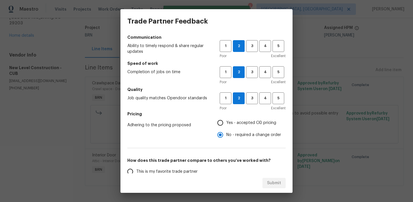
scroll to position [18, 0]
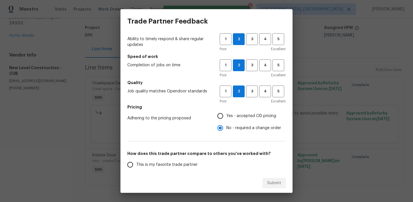
click at [224, 116] on input "Yes - accepted OD pricing" at bounding box center [220, 116] width 12 height 12
radio input "true"
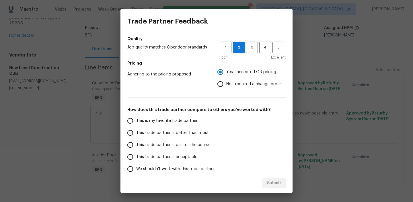
scroll to position [65, 0]
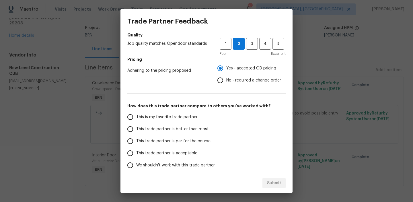
click at [134, 130] on input "This trade partner is better than most" at bounding box center [130, 129] width 12 height 12
click at [266, 178] on button "Submit" at bounding box center [273, 183] width 23 height 11
radio input "true"
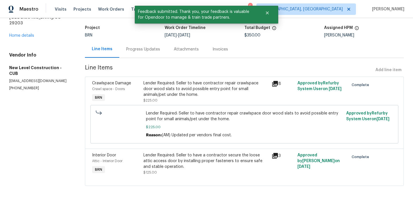
click at [144, 48] on div "Progress Updates" at bounding box center [143, 49] width 34 height 6
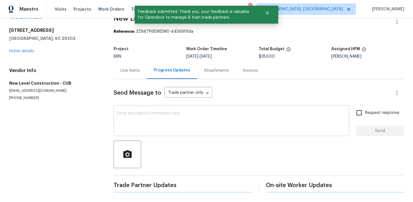
click at [162, 117] on textarea at bounding box center [231, 121] width 229 height 20
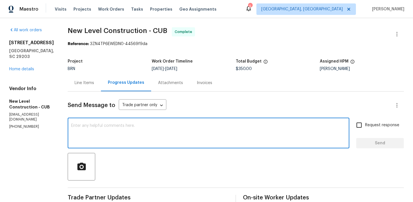
click at [127, 134] on textarea at bounding box center [208, 134] width 275 height 20
paste textarea "WO is approved, Please upload the invoice under the invoice section.Thanks"
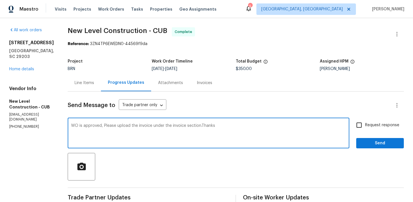
type textarea "WO is approved, Please upload the invoice under the invoice section.Thanks"
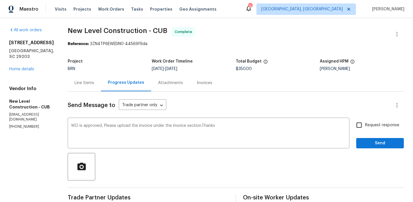
click at [370, 124] on span "Request response" at bounding box center [382, 125] width 34 height 6
click at [365, 124] on input "Request response" at bounding box center [359, 125] width 12 height 12
checkbox input "true"
click at [367, 139] on button "Send" at bounding box center [380, 143] width 48 height 11
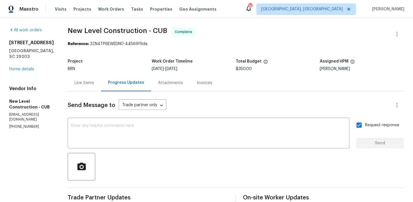
click at [101, 88] on div "Line Items" at bounding box center [84, 82] width 33 height 17
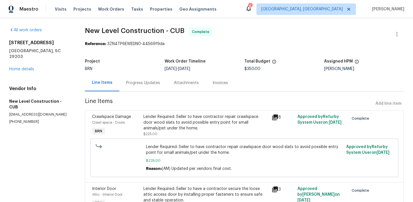
click at [165, 108] on span "Line Items" at bounding box center [229, 103] width 288 height 11
click at [156, 120] on div "Lender Required: Seller to have contractor repair crawlspace door wood slats to…" at bounding box center [205, 122] width 125 height 17
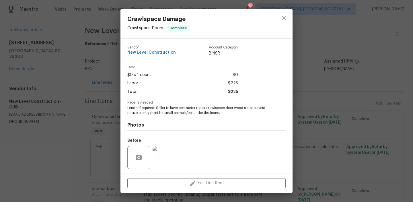
click at [148, 112] on span "Lender Required: Seller to have contractor repair crawlspace door wood slats to…" at bounding box center [198, 110] width 142 height 10
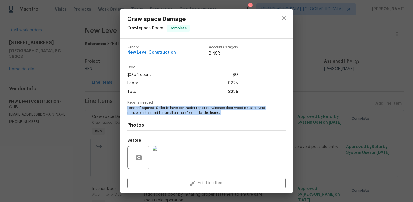
click at [148, 112] on span "Lender Required: Seller to have contractor repair crawlspace door wood slats to…" at bounding box center [198, 110] width 142 height 10
copy span "Lender Required: Seller to have contractor repair crawlspace door wood slats to…"
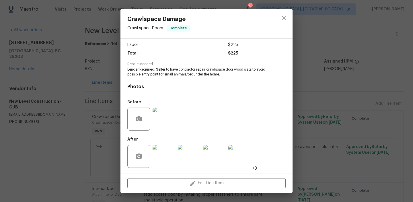
click at [163, 134] on div "After +3" at bounding box center [192, 152] width 130 height 37
click at [161, 123] on img at bounding box center [163, 118] width 23 height 23
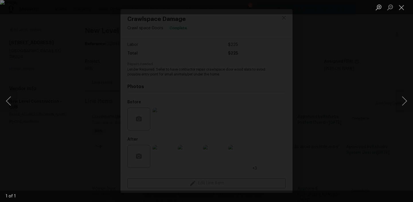
click at [62, 82] on img "Lightbox" at bounding box center [206, 101] width 413 height 202
click at [51, 136] on div "Lightbox" at bounding box center [206, 101] width 413 height 202
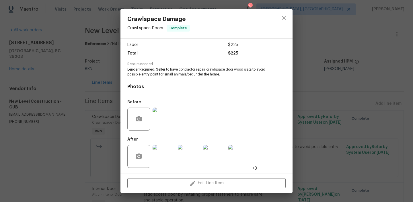
click at [165, 154] on img at bounding box center [163, 156] width 23 height 23
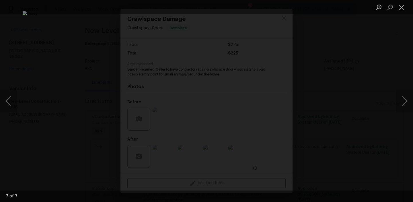
click at [51, 101] on div "Lightbox" at bounding box center [206, 101] width 413 height 202
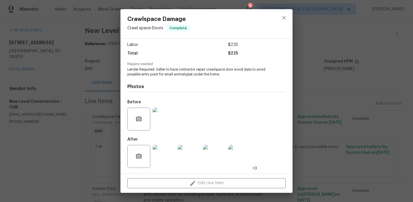
click at [58, 113] on div "Crawlspace Damage Crawl space - Doors Complete Vendor New Level Construction Ac…" at bounding box center [206, 101] width 413 height 202
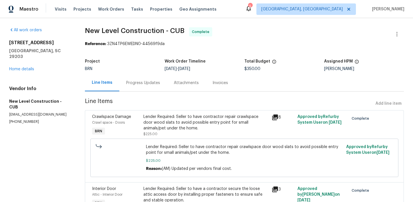
scroll to position [34, 0]
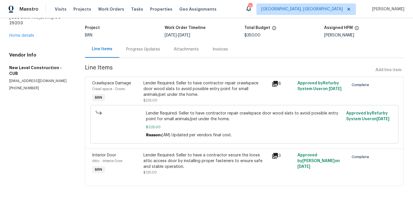
click at [161, 165] on div "Lender Required: Seller to have a contractor secure the loose attic access door…" at bounding box center [205, 160] width 125 height 17
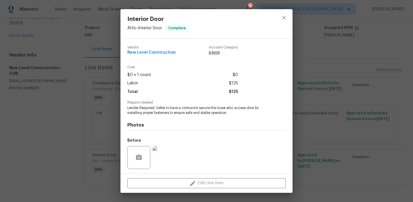
click at [148, 110] on span "Lender Required: Seller to have a contractor secure the loose attic access door…" at bounding box center [198, 110] width 142 height 10
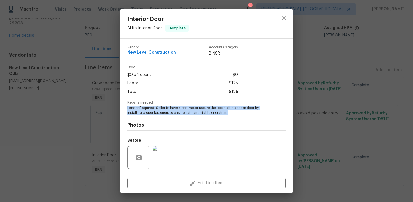
click at [148, 110] on span "Lender Required: Seller to have a contractor secure the loose attic access door…" at bounding box center [198, 110] width 142 height 10
copy span "Lender Required: Seller to have a contractor secure the loose attic access door…"
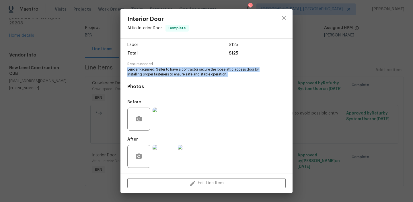
click at [161, 121] on img at bounding box center [163, 118] width 23 height 23
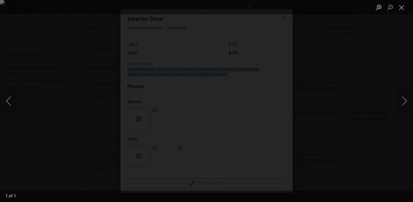
click at [34, 61] on div "Lightbox" at bounding box center [206, 101] width 413 height 202
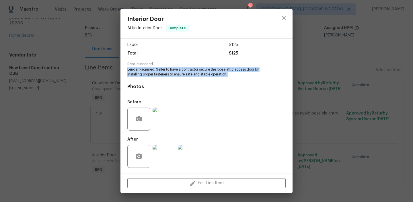
click at [159, 154] on img at bounding box center [163, 156] width 23 height 23
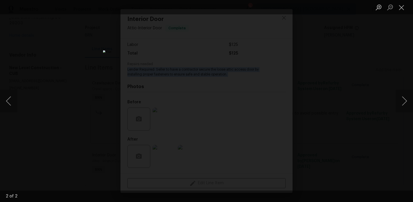
click at [73, 56] on div "Lightbox" at bounding box center [206, 101] width 413 height 202
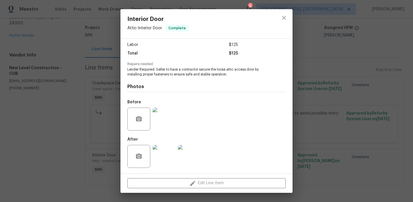
click at [86, 50] on div "Interior Door Attic - Interior Door Complete Vendor New Level Construction Acco…" at bounding box center [206, 101] width 413 height 202
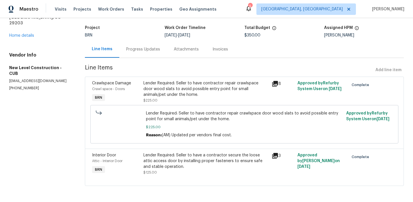
scroll to position [0, 0]
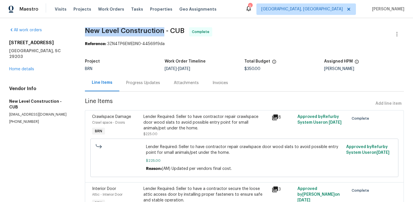
drag, startPoint x: 85, startPoint y: 30, endPoint x: 163, endPoint y: 29, distance: 78.5
click at [163, 29] on div "All work orders 4417 Hawthorne Ave Columbia, SC 29203 Home details Vendor Info …" at bounding box center [206, 126] width 413 height 217
copy span "New Level Construction"
click at [217, 83] on div "Invoices" at bounding box center [219, 83] width 15 height 6
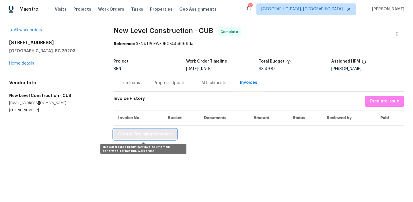
click at [141, 138] on button "Create Preliminary Invoice" at bounding box center [145, 134] width 63 height 11
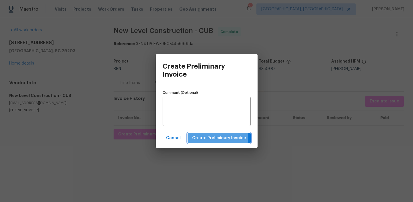
click at [211, 135] on span "Create Preliminary Invoice" at bounding box center [219, 137] width 54 height 7
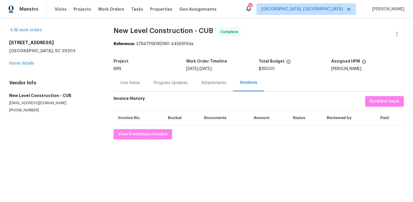
click at [165, 89] on div "Progress Updates" at bounding box center [171, 82] width 48 height 17
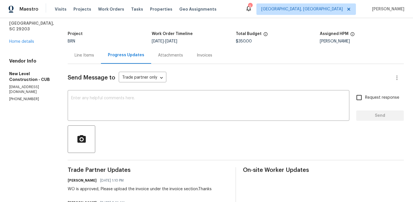
scroll to position [40, 0]
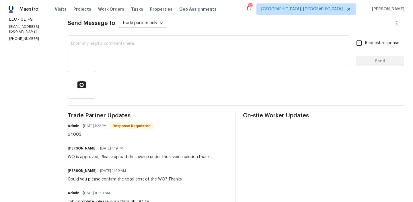
scroll to position [65, 0]
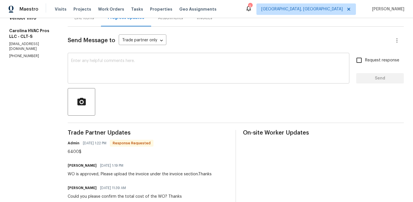
click at [111, 74] on textarea at bounding box center [208, 69] width 275 height 20
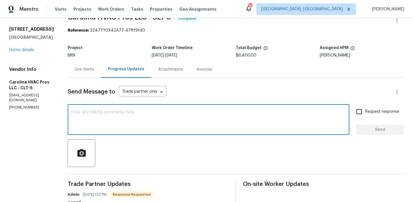
scroll to position [28, 0]
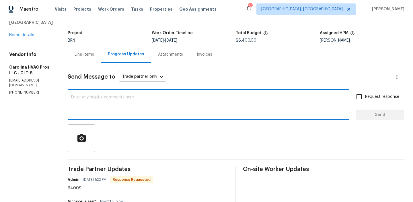
click at [90, 116] on div "x ​" at bounding box center [208, 105] width 281 height 29
type textarea "Thanks"
click at [360, 105] on div "Request response Send" at bounding box center [380, 105] width 48 height 29
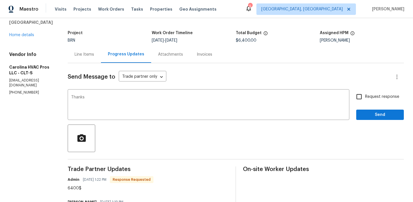
click at [363, 97] on input "Request response" at bounding box center [359, 97] width 12 height 12
checkbox input "true"
click at [364, 112] on span "Send" at bounding box center [380, 114] width 38 height 7
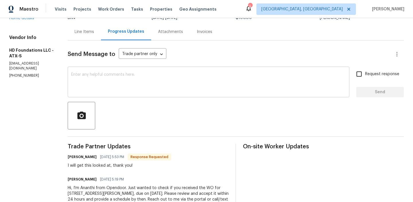
click at [113, 83] on textarea at bounding box center [208, 83] width 275 height 20
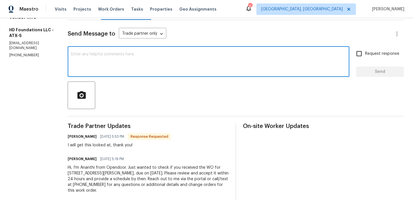
scroll to position [79, 0]
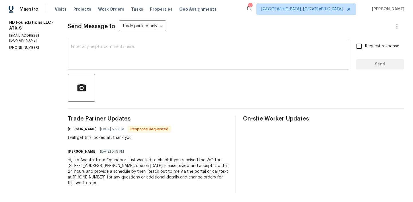
paste textarea "Could you please provide us with the scheduled date?"
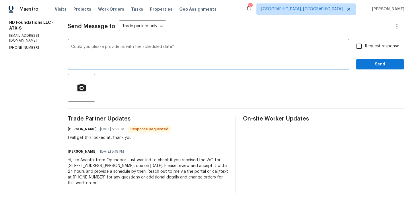
type textarea "Could you please provide us with the scheduled date?"
click at [357, 48] on input "Request response" at bounding box center [359, 46] width 12 height 12
checkbox input "true"
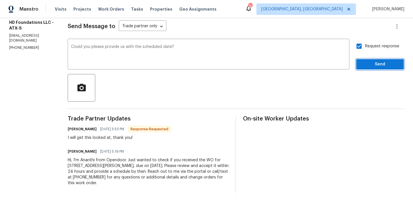
click at [360, 63] on button "Send" at bounding box center [380, 64] width 48 height 11
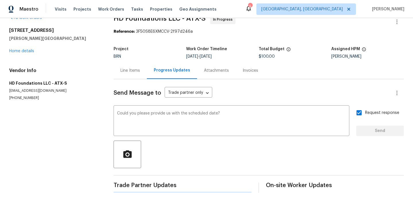
scroll to position [0, 0]
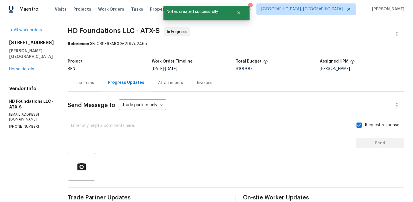
click at [13, 124] on p "[PHONE_NUMBER]" at bounding box center [31, 126] width 45 height 5
copy p "[PHONE_NUMBER]"
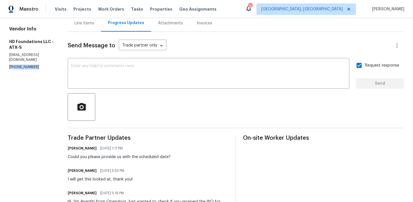
scroll to position [82, 0]
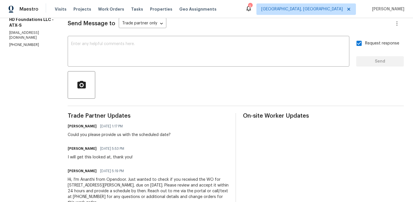
click at [92, 136] on div "Could you please provide us with the scheduled date?" at bounding box center [119, 135] width 103 height 6
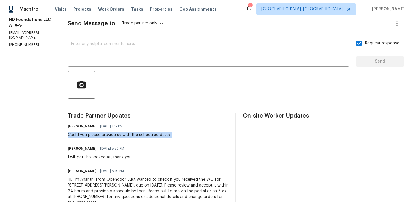
click at [92, 136] on div "Could you please provide us with the scheduled date?" at bounding box center [119, 135] width 103 height 6
copy div "Could you please provide us with the scheduled date?"
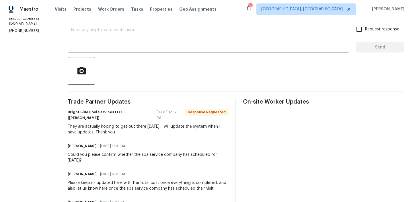
scroll to position [98, 0]
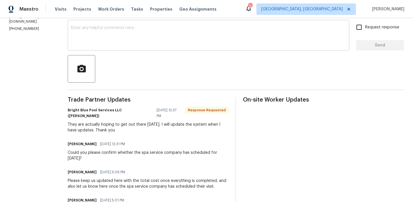
click at [90, 34] on textarea at bounding box center [208, 36] width 275 height 20
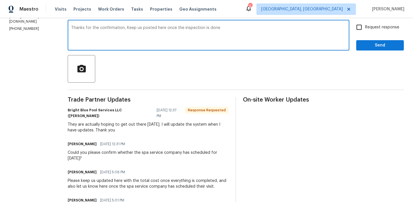
type textarea "Thanks for the confirmation, Keep us posted here once the inspection is done"
click at [364, 31] on input "Request response" at bounding box center [359, 27] width 12 height 12
checkbox input "true"
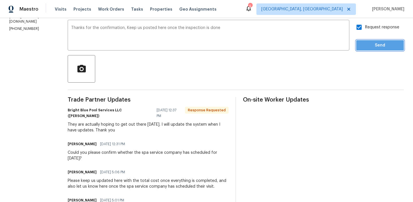
click at [363, 47] on span "Send" at bounding box center [380, 45] width 38 height 7
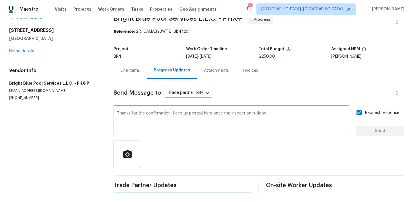
scroll to position [0, 0]
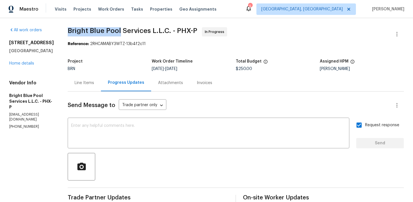
drag, startPoint x: 65, startPoint y: 32, endPoint x: 117, endPoint y: 32, distance: 52.5
click at [117, 32] on span "Bright Blue Pool Services L.L.C. - PHX-P" at bounding box center [133, 30] width 130 height 7
copy span "Bright Blue Pool"
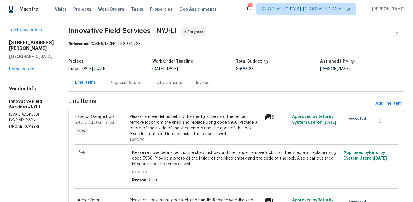
click at [130, 87] on div "Progress Updates" at bounding box center [127, 82] width 48 height 17
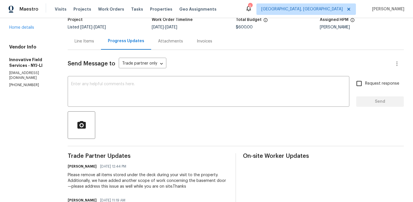
scroll to position [49, 0]
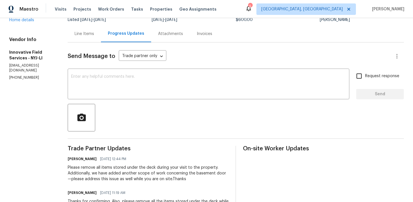
click at [34, 75] on p "[PHONE_NUMBER]" at bounding box center [31, 77] width 45 height 5
copy p "[PHONE_NUMBER]"
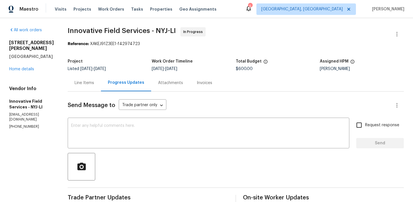
click at [89, 85] on div "Line Items" at bounding box center [84, 83] width 19 height 6
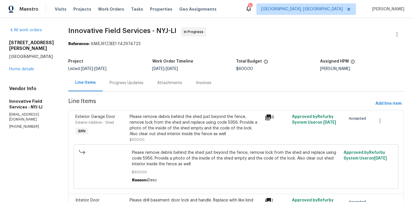
click at [137, 90] on div "Progress Updates" at bounding box center [127, 82] width 48 height 17
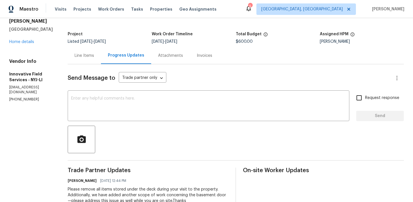
scroll to position [49, 0]
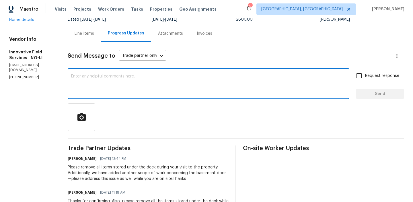
click at [103, 82] on textarea at bounding box center [208, 84] width 275 height 20
click at [24, 75] on p "[PHONE_NUMBER]" at bounding box center [31, 77] width 45 height 5
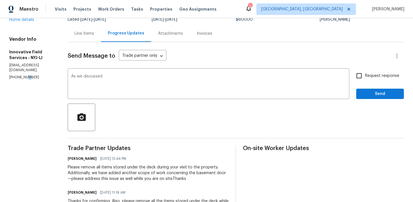
click at [24, 75] on p "[PHONE_NUMBER]" at bounding box center [31, 77] width 45 height 5
copy p "[PHONE_NUMBER]"
click at [121, 81] on textarea "As we discussed" at bounding box center [208, 84] width 275 height 20
paste textarea "[PHONE_NUMBER]"
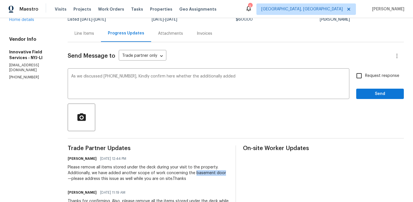
drag, startPoint x: 193, startPoint y: 173, endPoint x: 222, endPoint y: 173, distance: 29.2
click at [222, 173] on div "Please remove all items stored under the deck during your visit to the property…" at bounding box center [148, 172] width 161 height 17
copy div "basement door"
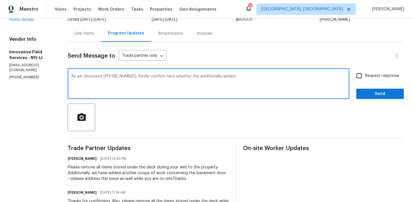
click at [254, 74] on textarea "As we discussed [PHONE_NUMBER], Kindly confirm here whether the additionally ad…" at bounding box center [208, 84] width 275 height 20
paste textarea "basement door"
click at [242, 80] on textarea "As we discussed [PHONE_NUMBER], Kindly confirm here whether the additionally ad…" at bounding box center [208, 84] width 275 height 20
paste textarea "basement door"
type textarea "As we discussed (631) 676-4222, Kindly confirm here whether the additionally ad…"
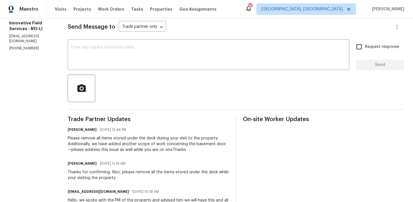
scroll to position [44, 0]
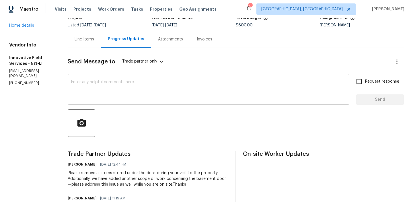
click at [95, 97] on textarea at bounding box center [208, 90] width 275 height 20
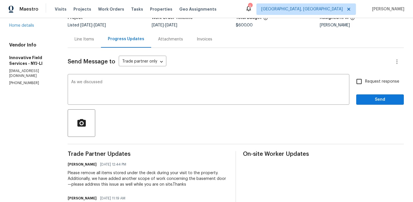
copy p "[PHONE_NUMBER]"
click at [111, 86] on textarea "As we discussed" at bounding box center [208, 90] width 275 height 20
paste textarea "[PHONE_NUMBER]"
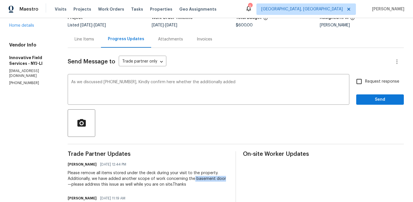
drag, startPoint x: 192, startPoint y: 180, endPoint x: 222, endPoint y: 179, distance: 29.5
click at [222, 179] on div "Please remove all items stored under the deck during your visit to the property…" at bounding box center [148, 178] width 161 height 17
copy div "basement door"
click at [247, 90] on textarea "As we discussed (631) 676-4222, Kindly confirm here whether the additionally ad…" at bounding box center [208, 90] width 275 height 20
paste textarea "basement door"
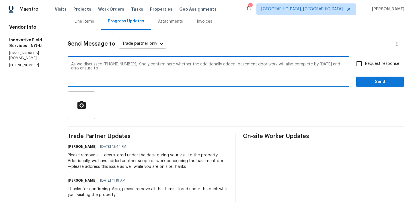
scroll to position [72, 0]
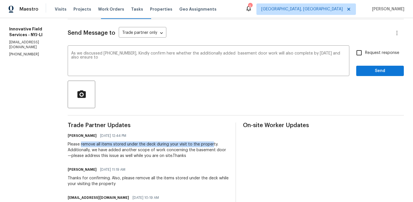
drag, startPoint x: 79, startPoint y: 145, endPoint x: 210, endPoint y: 144, distance: 130.1
click at [210, 143] on div "Please remove all items stored under the deck during your visit to the property…" at bounding box center [148, 149] width 161 height 17
copy div "remove all items stored under the deck during your visit to the proper"
drag, startPoint x: 216, startPoint y: 145, endPoint x: 78, endPoint y: 144, distance: 137.3
click at [78, 144] on div "Please remove all items stored under the deck during your visit to the property…" at bounding box center [148, 149] width 161 height 17
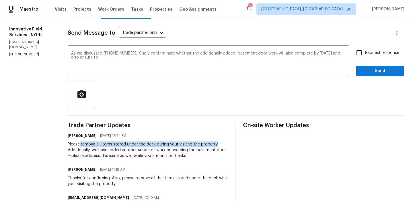
copy div "remove all items stored under the deck during your visit to the property."
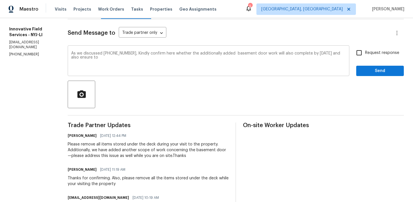
click at [124, 64] on textarea "As we discussed (631) 676-4222, Kindly confirm here whether the additionally ad…" at bounding box center [208, 61] width 275 height 20
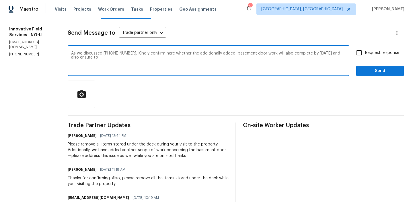
paste textarea "remove all items stored under the deck during your visit to the property."
drag, startPoint x: 131, startPoint y: 53, endPoint x: 262, endPoint y: 65, distance: 131.0
click at [262, 65] on textarea "As we discussed (631) 676-4222, Kindly confirm here whether the additionally ad…" at bounding box center [208, 61] width 275 height 20
paste textarea "Please confirm whether the additional basement door work will also be completed…"
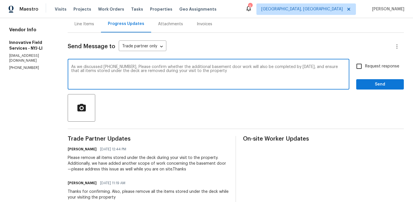
scroll to position [58, 0]
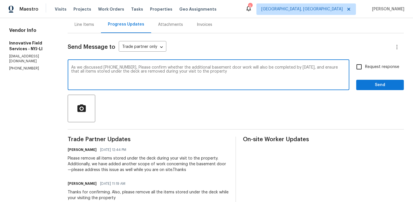
type textarea "As we discussed (631) 676-4222, Please confirm whether the additional basement …"
click at [362, 66] on input "Request response" at bounding box center [359, 67] width 12 height 12
checkbox input "true"
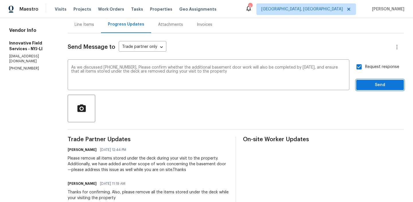
click at [365, 85] on span "Send" at bounding box center [380, 84] width 38 height 7
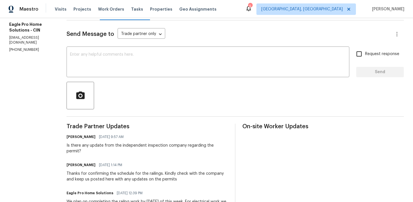
scroll to position [77, 0]
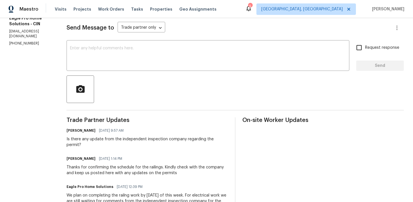
click at [21, 41] on p "[PHONE_NUMBER]" at bounding box center [31, 43] width 44 height 5
copy p "[PHONE_NUMBER]"
click at [43, 25] on h5 "Eagle Pro Home Solutions - CIN" at bounding box center [31, 20] width 44 height 11
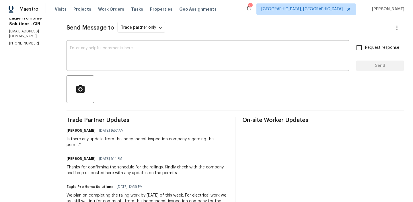
click at [40, 31] on p "[EMAIL_ADDRESS][DOMAIN_NAME]" at bounding box center [31, 34] width 44 height 10
copy p "[EMAIL_ADDRESS][DOMAIN_NAME]"
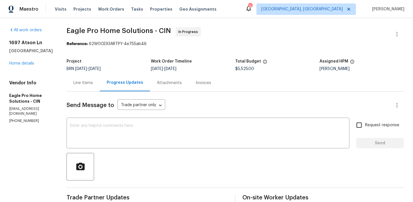
click at [16, 112] on div "Vendor Info Eagle Pro Home Solutions - CIN rehab@eagleprohomesolutions.com (614…" at bounding box center [31, 101] width 44 height 43
click at [16, 118] on p "[PHONE_NUMBER]" at bounding box center [31, 120] width 44 height 5
copy p "[PHONE_NUMBER]"
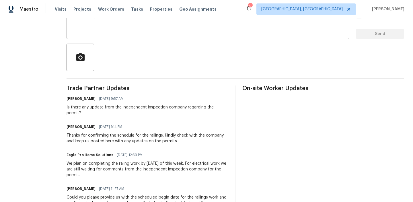
scroll to position [20, 0]
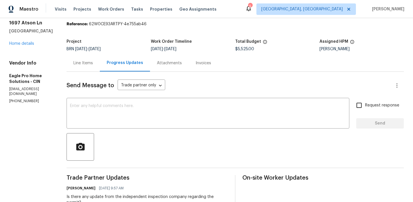
click at [53, 83] on h5 "Eagle Pro Home Solutions - CIN" at bounding box center [31, 78] width 44 height 11
click at [53, 89] on p "[EMAIL_ADDRESS][DOMAIN_NAME]" at bounding box center [31, 92] width 44 height 10
copy p "[EMAIL_ADDRESS][DOMAIN_NAME]"
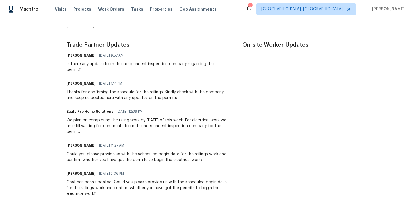
scroll to position [156, 0]
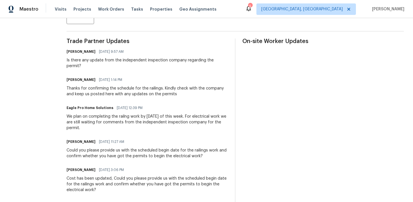
click at [137, 116] on div "We plan on completing the railng work by [DATE] of this week. For electrical wo…" at bounding box center [146, 122] width 161 height 17
copy div "railng"
drag, startPoint x: 135, startPoint y: 60, endPoint x: 200, endPoint y: 58, distance: 65.1
click at [200, 58] on div "Is there any update from the independent inspection company regarding the permi…" at bounding box center [146, 62] width 161 height 11
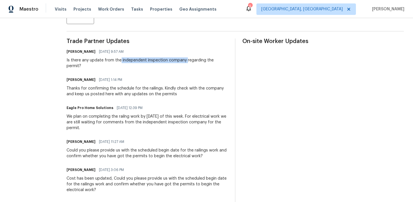
copy div "independent inspection company"
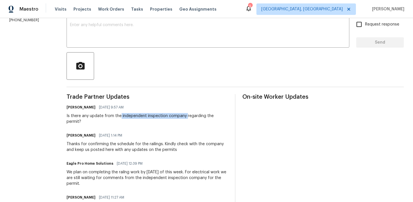
scroll to position [0, 0]
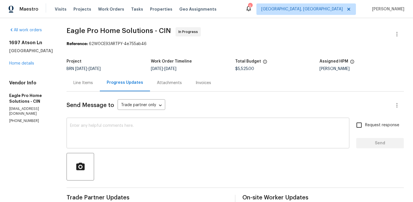
click at [101, 129] on textarea at bounding box center [208, 134] width 276 height 20
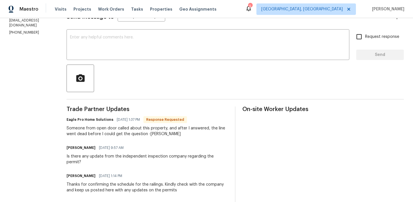
scroll to position [90, 0]
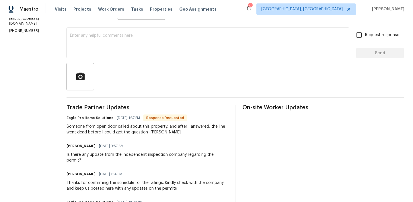
click at [128, 52] on textarea at bounding box center [208, 44] width 276 height 20
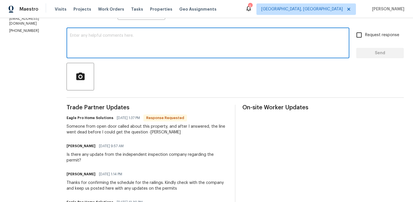
click at [113, 54] on div "x ​" at bounding box center [207, 43] width 283 height 29
click at [93, 39] on textarea "Could you plea" at bounding box center [208, 44] width 276 height 20
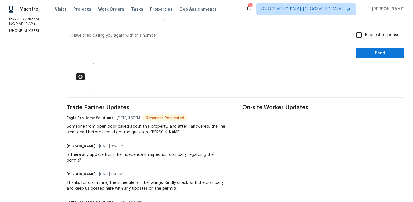
copy p "[PHONE_NUMBER]"
click at [201, 41] on textarea "I Have tried calling you again with this number" at bounding box center [208, 44] width 276 height 20
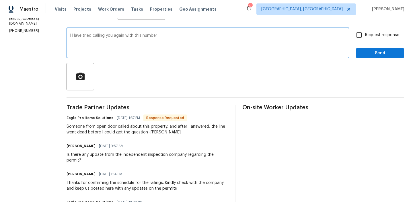
paste textarea "[PHONE_NUMBER]"
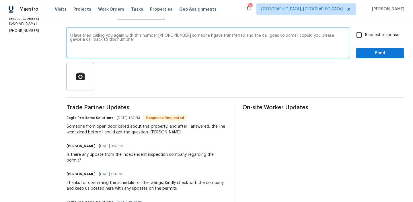
paste textarea "[PHONE_NUMBER]"
type textarea "I Have tried calling you again with this number [PHONE_NUMBER] someone hgave tr…"
click at [130, 40] on textarea "I Have tried calling you again with this number (614) 696-5556 someone hgave tr…" at bounding box center [208, 44] width 276 height 20
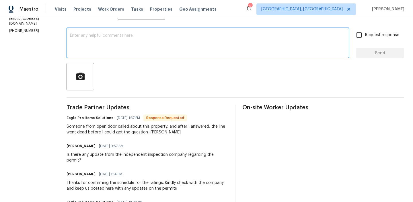
paste textarea "I tried calling you again at [PHONE_NUMBER], but someone transferred the call a…"
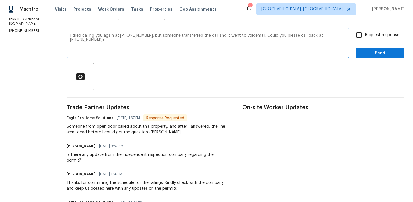
scroll to position [85, 0]
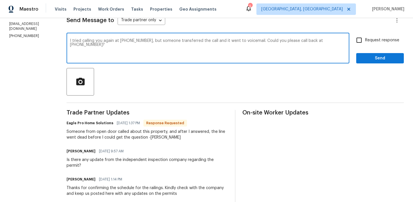
type textarea "I tried calling you again at [PHONE_NUMBER], but someone transferred the call a…"
click at [356, 36] on input "Request response" at bounding box center [359, 40] width 12 height 12
checkbox input "true"
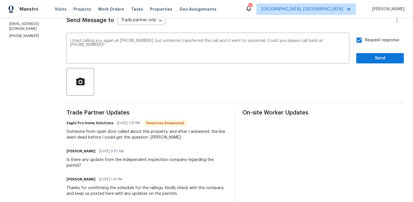
click at [368, 49] on div "Request response Send" at bounding box center [380, 48] width 48 height 29
click at [367, 54] on button "Send" at bounding box center [380, 58] width 48 height 11
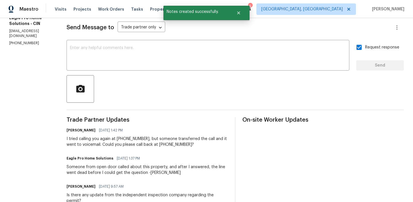
scroll to position [77, 0]
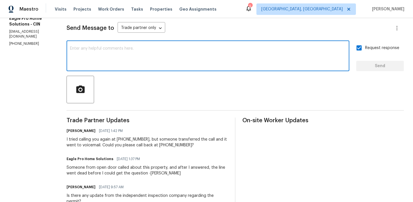
click at [116, 63] on textarea at bounding box center [208, 56] width 276 height 20
click at [18, 41] on p "[PHONE_NUMBER]" at bounding box center [31, 43] width 44 height 5
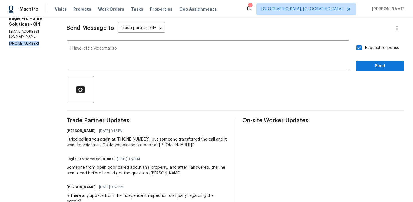
click at [18, 41] on p "[PHONE_NUMBER]" at bounding box center [31, 43] width 44 height 5
copy p "[PHONE_NUMBER]"
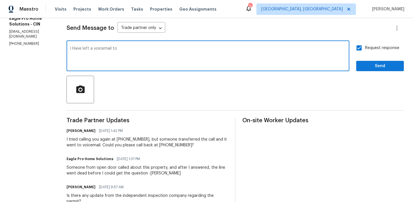
click at [152, 52] on textarea "I Have left a voicemail to" at bounding box center [208, 56] width 276 height 20
paste textarea "[PHONE_NUMBER]"
click at [37, 32] on p "[EMAIL_ADDRESS][DOMAIN_NAME]" at bounding box center [31, 34] width 44 height 10
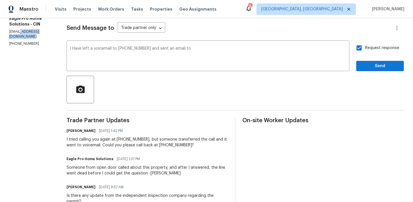
click at [37, 32] on p "[EMAIL_ADDRESS][DOMAIN_NAME]" at bounding box center [31, 34] width 44 height 10
copy p "[EMAIL_ADDRESS][DOMAIN_NAME]"
paste textarea "[EMAIL_ADDRESS][DOMAIN_NAME]"
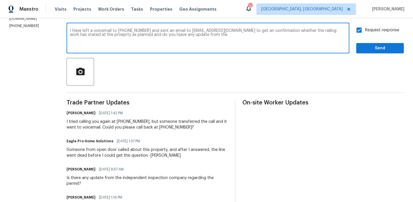
scroll to position [101, 0]
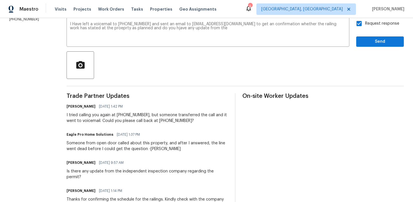
drag, startPoint x: 136, startPoint y: 172, endPoint x: 199, endPoint y: 173, distance: 62.5
click at [199, 173] on div "Is there any update from the independent inspection company regarding the permi…" at bounding box center [146, 173] width 161 height 11
drag, startPoint x: 135, startPoint y: 171, endPoint x: 164, endPoint y: 177, distance: 29.8
click at [164, 176] on div "Is there any update from the independent inspection company regarding the permi…" at bounding box center [146, 173] width 161 height 11
copy div "independent inspection company regarding the permit?"
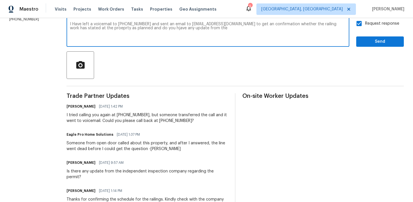
click at [268, 30] on textarea "I Have left a voicemail to (614) 696-5556 and sent an email to rehab@eagleproho…" at bounding box center [208, 32] width 276 height 20
paste textarea "independent inspection company regarding the permit?"
type textarea "I Have left a voicemail to (614) 696-5556 and sent an email to rehab@eagleproho…"
click at [214, 25] on textarea "I Have left a voicemail to (614) 696-5556 and sent an email to rehab@eagleproho…" at bounding box center [208, 32] width 276 height 20
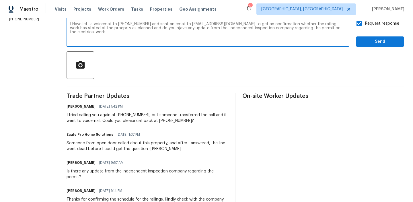
click at [214, 25] on textarea "I Have left a voicemail to (614) 696-5556 and sent an email to rehab@eagleproho…" at bounding box center [208, 32] width 276 height 20
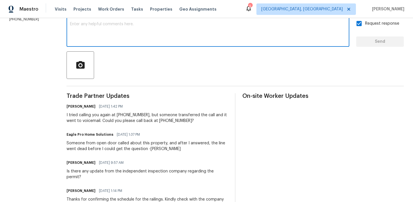
paste textarea "I have left a voicemail at [PHONE_NUMBER] and sent an email to [EMAIL_ADDRESS][…"
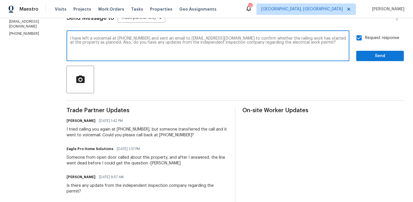
scroll to position [84, 0]
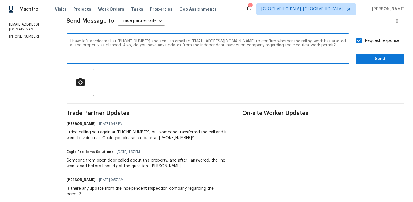
type textarea "I have left a voicemail at [PHONE_NUMBER] and sent an email to [EMAIL_ADDRESS][…"
click at [367, 59] on span "Send" at bounding box center [380, 58] width 38 height 7
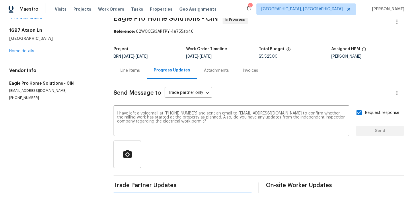
scroll to position [0, 0]
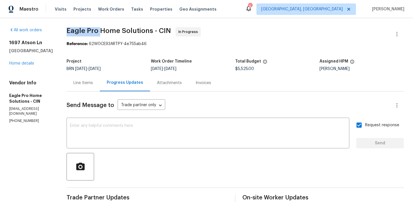
drag, startPoint x: 77, startPoint y: 31, endPoint x: 114, endPoint y: 30, distance: 37.6
copy span "Eagle Pro"
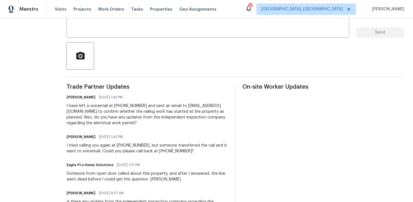
scroll to position [111, 0]
drag, startPoint x: 194, startPoint y: 112, endPoint x: 174, endPoint y: 112, distance: 20.4
click at [173, 113] on div "I have left a voicemail at [PHONE_NUMBER] and sent an email to [EMAIL_ADDRESS][…" at bounding box center [146, 114] width 161 height 23
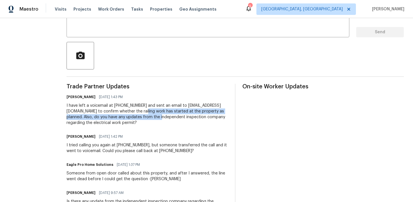
drag, startPoint x: 195, startPoint y: 110, endPoint x: 220, endPoint y: 118, distance: 26.2
click div "I have left a voicemail at (614) 696-5556 and sent an email to rehab@eagleproho…"
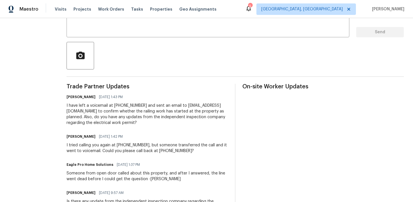
click div "I have left a voicemail at (614) 696-5556 and sent an email to rehab@eagleproho…"
drag, startPoint x: 195, startPoint y: 112, endPoint x: 218, endPoint y: 122, distance: 24.8
click div "I have left a voicemail at (614) 696-5556 and sent an email to rehab@eagleproho…"
copy div "railing work has started at the property as planned. Also, do you have any upda…"
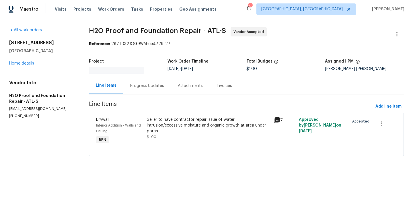
click at [128, 80] on div "Progress Updates" at bounding box center [147, 85] width 48 height 17
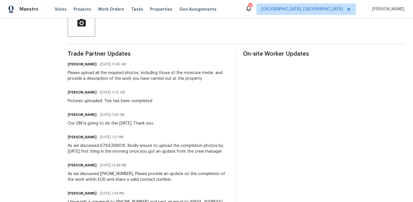
scroll to position [152, 0]
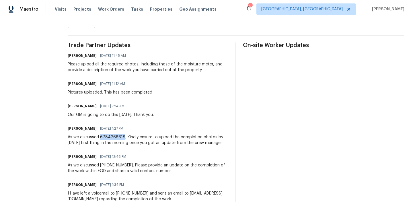
drag, startPoint x: 119, startPoint y: 136, endPoint x: 96, endPoint y: 136, distance: 22.4
click at [96, 136] on div "As we discussed 6784268618, Kindly ensure to upload the completion photos by [D…" at bounding box center [148, 139] width 161 height 11
copy div "6784268618"
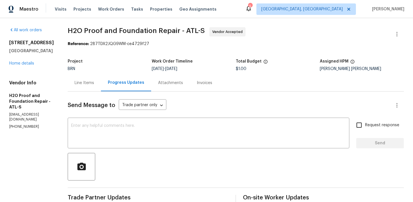
click at [80, 82] on div "Line Items" at bounding box center [84, 83] width 19 height 6
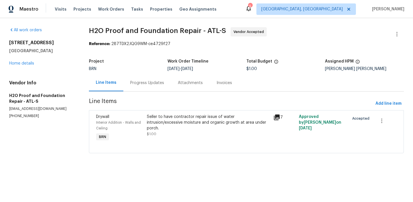
click at [167, 130] on div "Seller to have contractor repair issue of water intrusion/excessive moisture an…" at bounding box center [208, 125] width 123 height 23
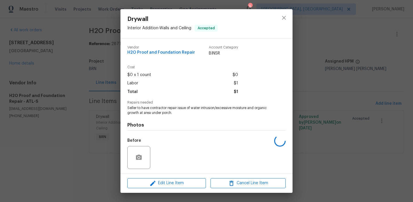
scroll to position [38, 0]
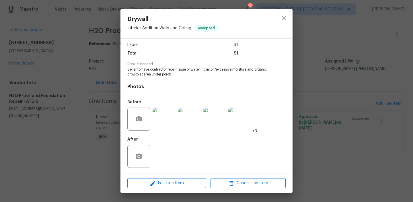
click at [165, 125] on img at bounding box center [163, 118] width 23 height 23
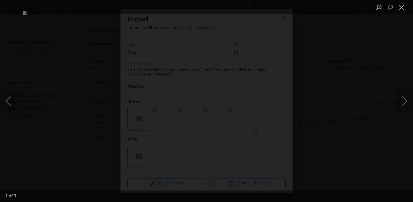
click at [37, 131] on div "Lightbox" at bounding box center [206, 101] width 413 height 202
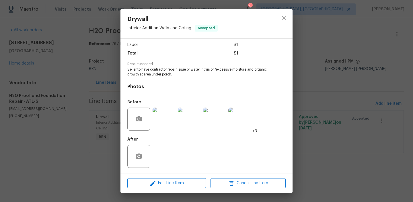
click at [38, 131] on div "Drywall Interior Addition - Walls and Ceiling Accepted Vendor H2O Proof and Fou…" at bounding box center [206, 101] width 413 height 202
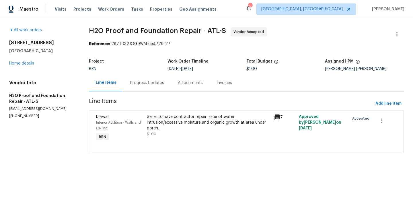
click at [138, 80] on div "Progress Updates" at bounding box center [147, 83] width 34 height 6
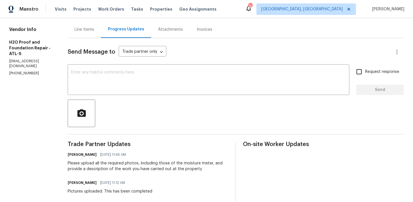
scroll to position [58, 0]
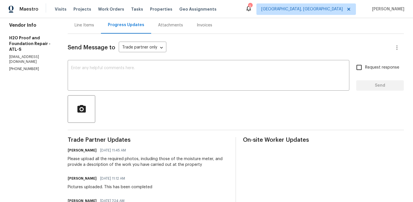
click at [79, 30] on div "Line Items" at bounding box center [84, 25] width 33 height 17
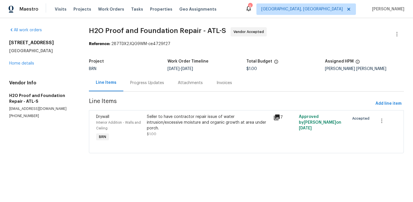
click at [185, 121] on div "Seller to have contractor repair issue of water intrusion/excessive moisture an…" at bounding box center [208, 122] width 123 height 17
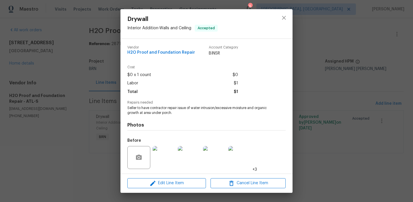
scroll to position [38, 0]
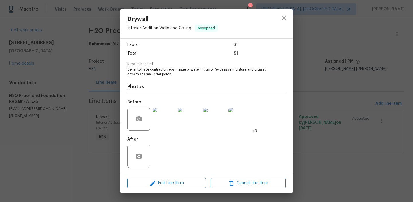
click at [163, 123] on img at bounding box center [163, 118] width 23 height 23
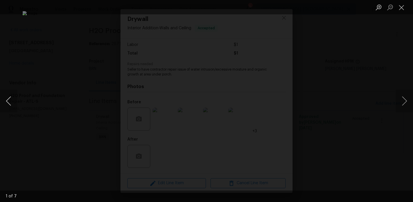
click at [4, 101] on button "Previous image" at bounding box center [8, 100] width 17 height 23
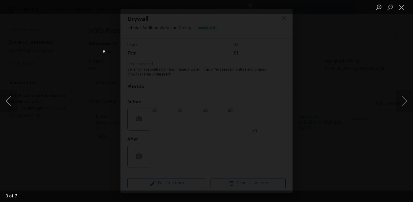
click at [4, 101] on button "Previous image" at bounding box center [8, 100] width 17 height 23
click at [8, 102] on button "Previous image" at bounding box center [8, 100] width 17 height 23
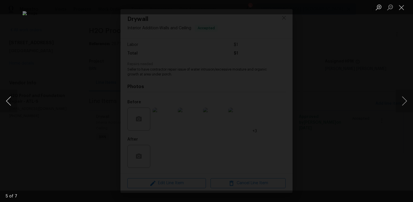
click at [8, 101] on button "Previous image" at bounding box center [8, 100] width 17 height 23
click at [11, 97] on button "Previous image" at bounding box center [8, 100] width 17 height 23
click at [31, 98] on div "Lightbox" at bounding box center [206, 101] width 413 height 202
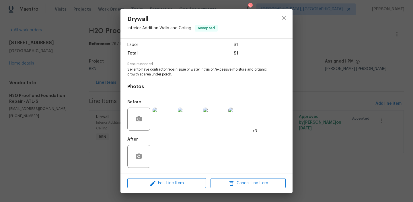
click at [100, 77] on div "Drywall Interior Addition - Walls and Ceiling Accepted Vendor H2O Proof and Fou…" at bounding box center [206, 101] width 413 height 202
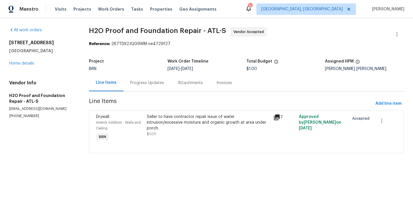
click at [154, 89] on div "Progress Updates" at bounding box center [147, 82] width 48 height 17
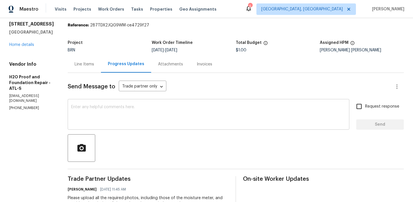
scroll to position [25, 0]
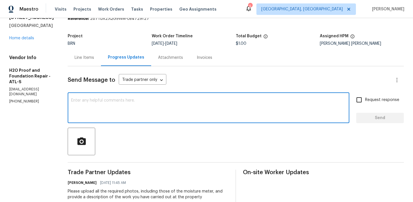
click at [117, 115] on textarea at bounding box center [208, 108] width 275 height 20
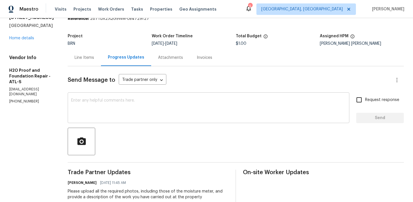
click at [115, 101] on textarea at bounding box center [208, 108] width 275 height 20
click at [15, 100] on p "(678) 389-1156" at bounding box center [31, 101] width 45 height 5
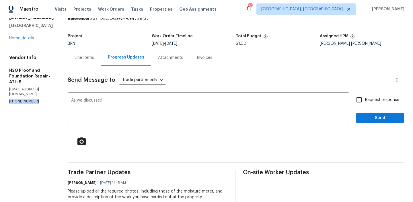
click at [15, 100] on p "(678) 389-1156" at bounding box center [31, 101] width 45 height 5
copy p "(678) 389-1156"
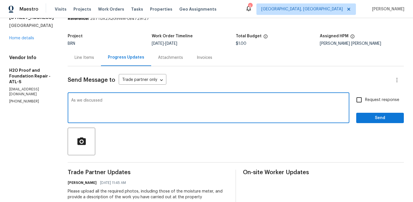
click at [122, 101] on textarea "As we discussed" at bounding box center [208, 108] width 275 height 20
paste textarea "(678) 389-1156"
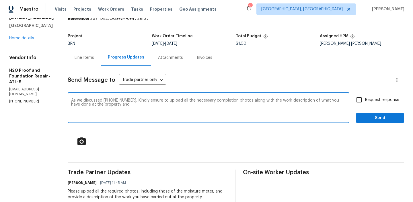
type textarea "As we discussed (678) 389-1156, Kindly ensure to upload all the necessary compl…"
click at [107, 98] on textarea "As we discussed (678) 389-1156, Kindly ensure to upload all the necessary compl…" at bounding box center [208, 108] width 275 height 20
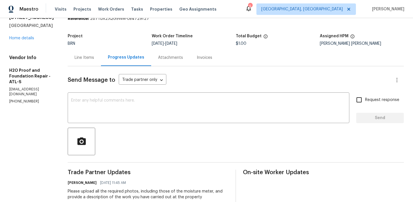
click at [84, 53] on div "Line Items" at bounding box center [84, 57] width 33 height 17
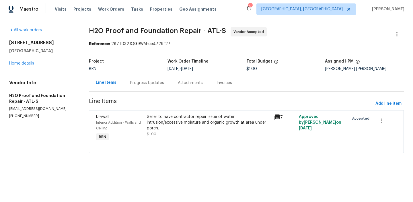
click at [140, 81] on div "Progress Updates" at bounding box center [147, 83] width 34 height 6
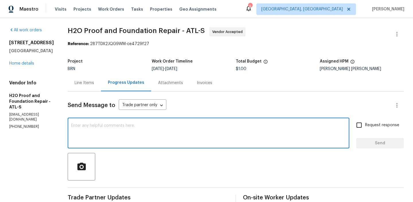
click at [125, 127] on textarea at bounding box center [208, 134] width 275 height 20
paste textarea "As we discussed (678) 389-1156, Kindly ensure to upload all the necessary compl…"
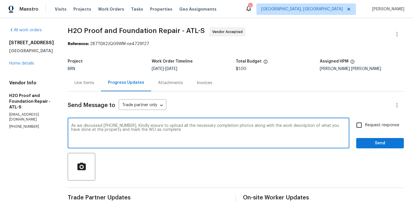
type textarea "As we discussed (678) 389-1156, Kindly ensure to upload all the necessary compl…"
click at [359, 120] on input "Request response" at bounding box center [359, 125] width 12 height 12
checkbox input "true"
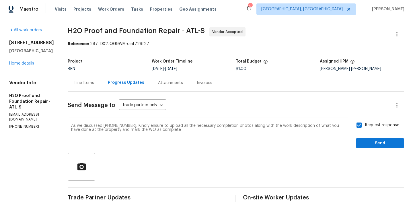
click at [361, 136] on div "Request response Send" at bounding box center [380, 133] width 48 height 29
click at [375, 142] on span "Send" at bounding box center [380, 143] width 38 height 7
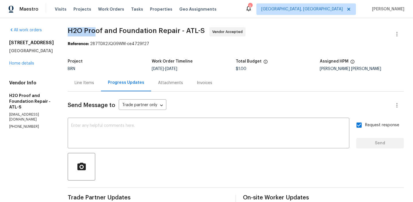
drag, startPoint x: 66, startPoint y: 32, endPoint x: 97, endPoint y: 32, distance: 31.0
click at [91, 32] on span "H2O Proof and Foundation Repair - ATL-S" at bounding box center [136, 30] width 137 height 7
drag, startPoint x: 98, startPoint y: 30, endPoint x: 64, endPoint y: 30, distance: 34.1
click at [68, 30] on span "H2O Proof and Foundation Repair - ATL-S" at bounding box center [136, 30] width 137 height 7
copy span "H2O Proof"
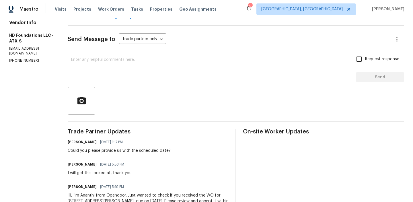
scroll to position [69, 0]
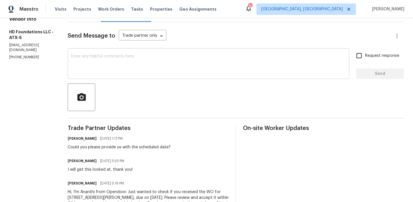
click at [107, 62] on textarea at bounding box center [208, 64] width 275 height 20
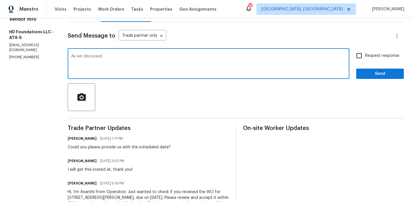
click at [26, 55] on p "[PHONE_NUMBER]" at bounding box center [31, 57] width 45 height 5
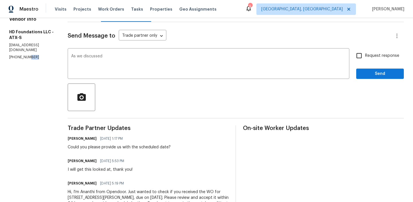
click at [26, 55] on p "[PHONE_NUMBER]" at bounding box center [31, 57] width 45 height 5
copy p "[PHONE_NUMBER]"
click at [124, 58] on textarea "As we discussed" at bounding box center [208, 64] width 275 height 20
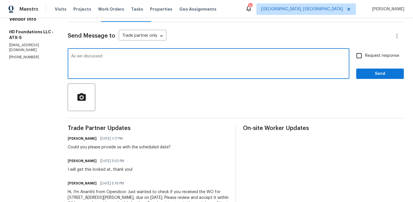
paste textarea "[PHONE_NUMBER]"
click at [139, 57] on textarea "As we discussed [PHONE_NUMBER], Keep us posted here once the inspection is done" at bounding box center [208, 64] width 275 height 20
click at [256, 59] on textarea "As we discussed [PHONE_NUMBER], Kindly Keep us posted here once the inspection …" at bounding box center [208, 64] width 275 height 20
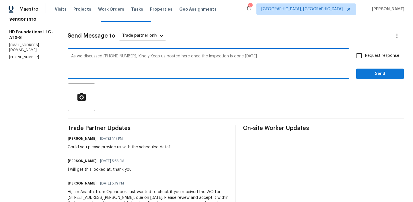
type textarea "As we discussed [PHONE_NUMBER], Kindly Keep us posted here once the inspection …"
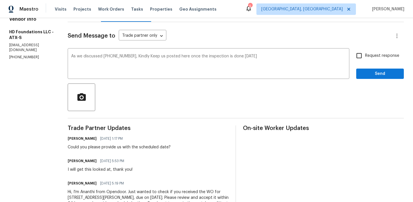
click at [368, 46] on div "Send Message to Trade partner only Trade partner only ​ As we discussed [PHONE_…" at bounding box center [236, 123] width 336 height 202
click at [367, 46] on div "Send Message to Trade partner only Trade partner only ​ As we discussed [PHONE_…" at bounding box center [236, 123] width 336 height 202
click at [364, 50] on input "Request response" at bounding box center [359, 56] width 12 height 12
checkbox input "true"
click at [363, 75] on span "Send" at bounding box center [380, 73] width 38 height 7
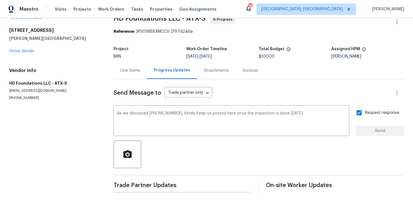
scroll to position [0, 0]
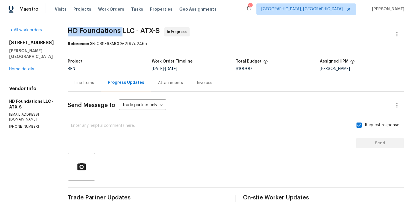
drag, startPoint x: 76, startPoint y: 28, endPoint x: 130, endPoint y: 29, distance: 53.6
click at [130, 29] on span "HD Foundations LLC - ATX-S" at bounding box center [114, 30] width 92 height 7
copy span "HD Foundations"
